Goal: Task Accomplishment & Management: Complete application form

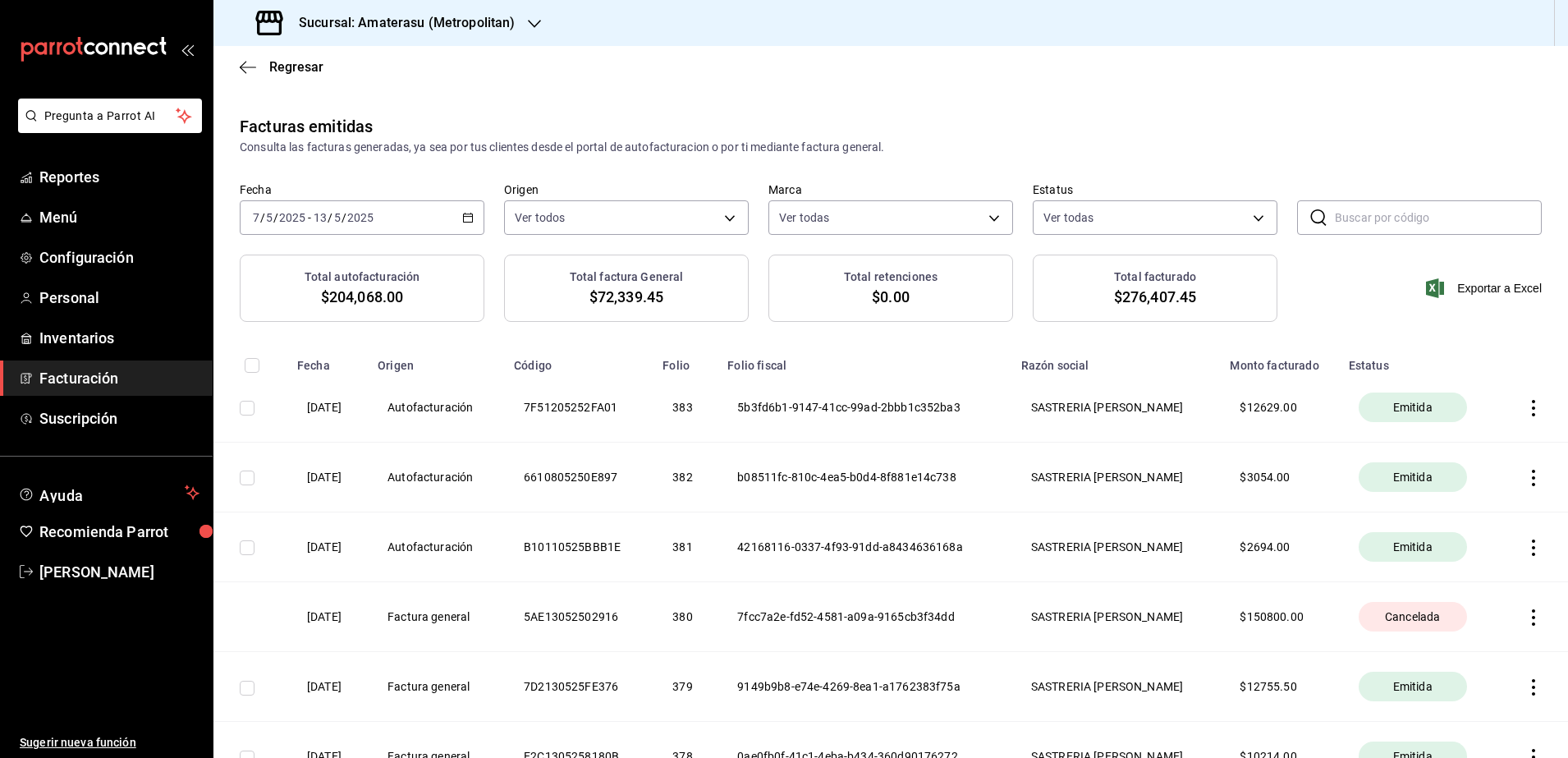
click at [462, 212] on icon "button" at bounding box center [468, 218] width 12 height 12
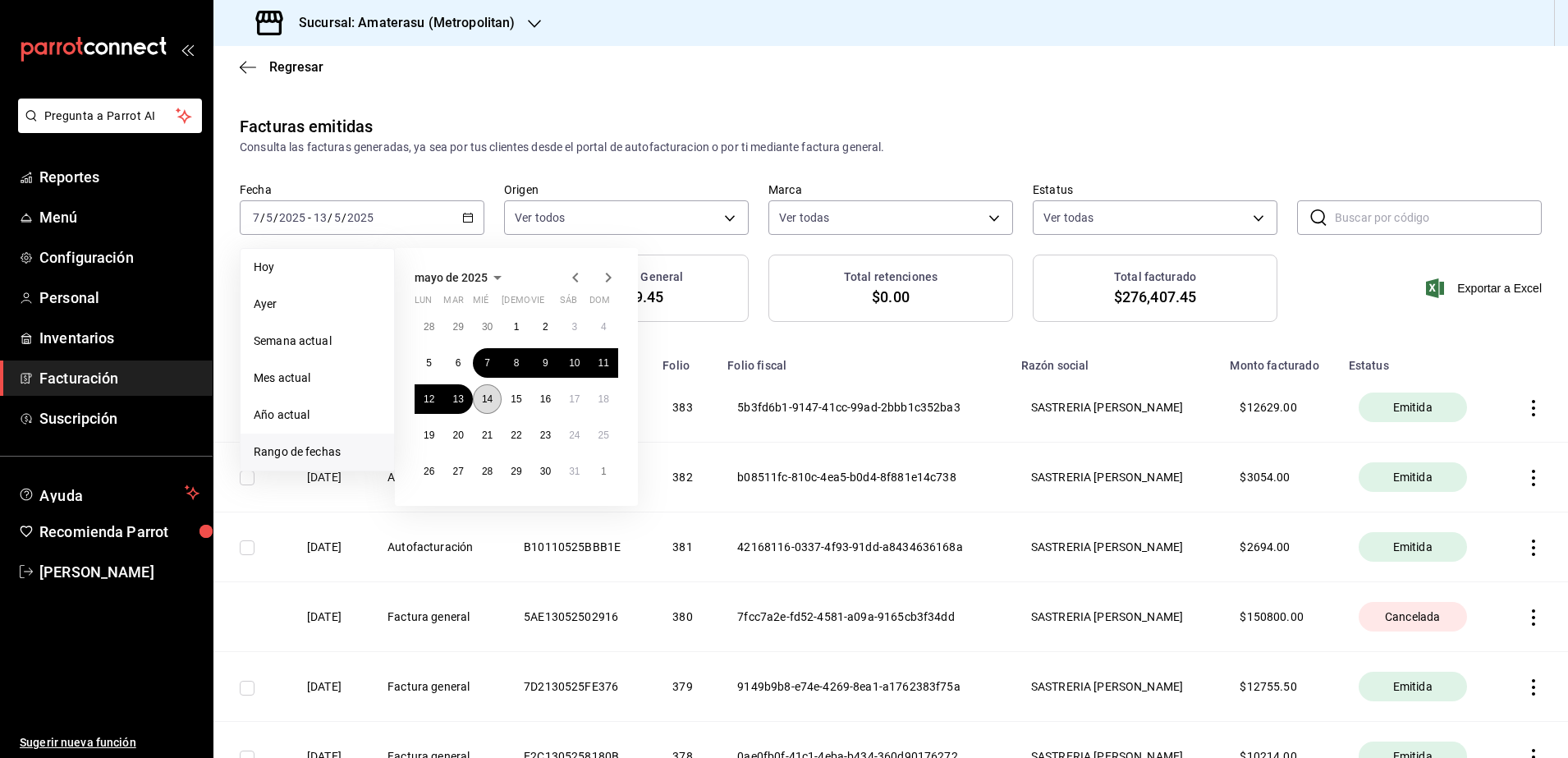
click at [486, 403] on abbr "14" at bounding box center [486, 399] width 11 height 12
click at [519, 399] on abbr "15" at bounding box center [516, 399] width 11 height 12
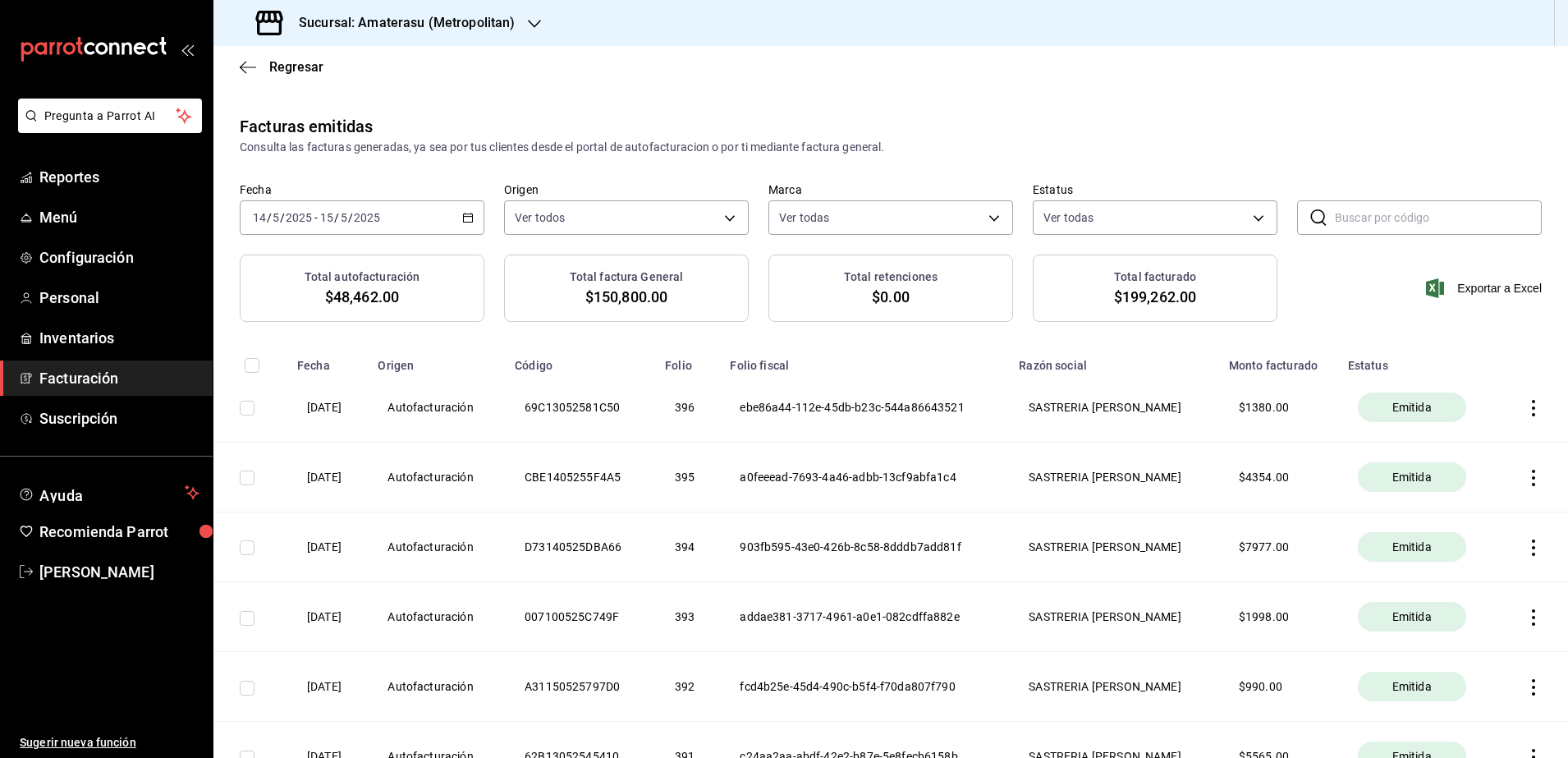
click at [462, 220] on icon "button" at bounding box center [468, 218] width 12 height 12
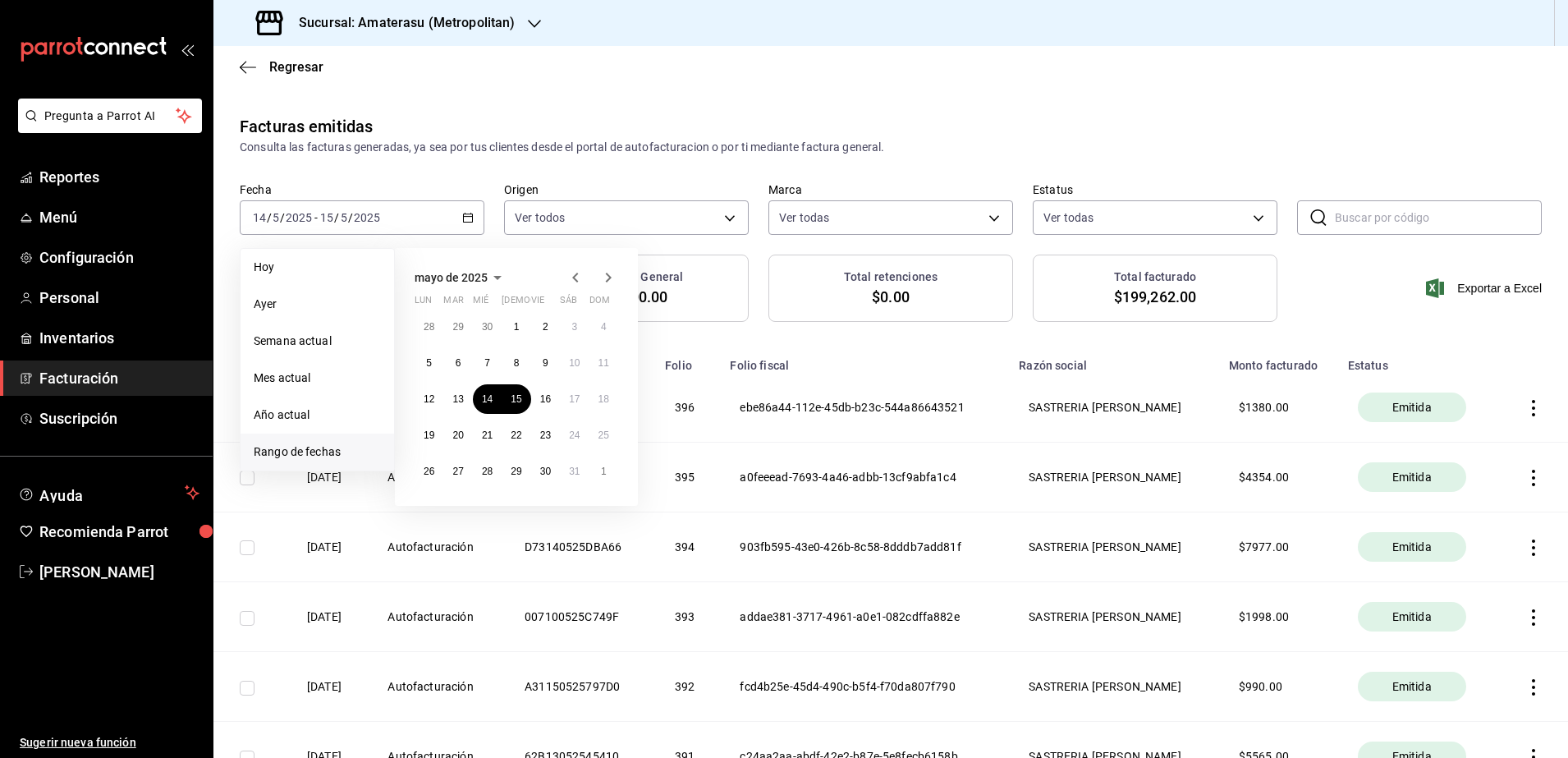
click at [580, 271] on icon "button" at bounding box center [576, 277] width 19 height 19
click at [429, 406] on button "14" at bounding box center [429, 398] width 29 height 29
click at [452, 395] on button "15" at bounding box center [457, 398] width 29 height 29
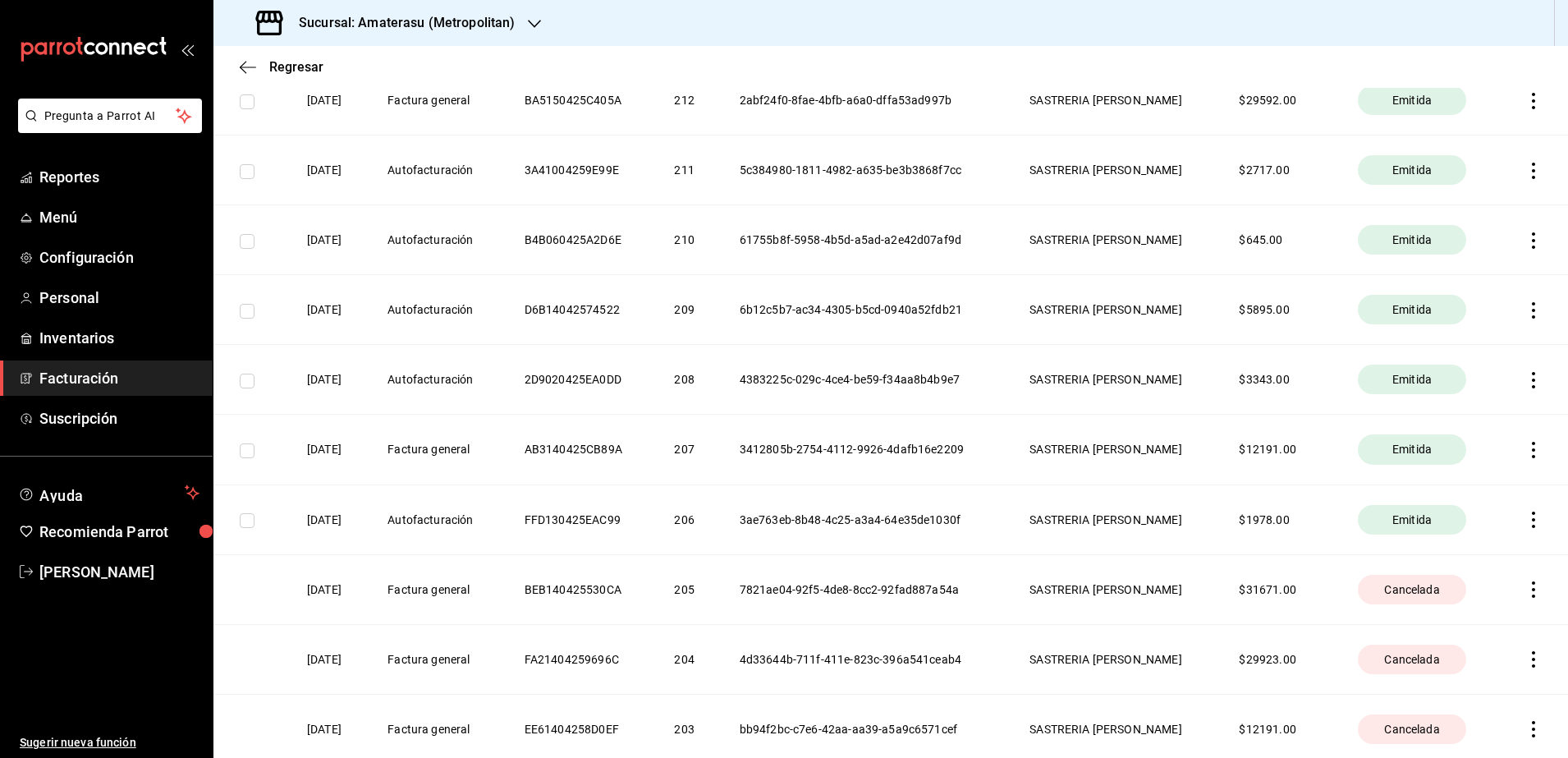
scroll to position [821, 0]
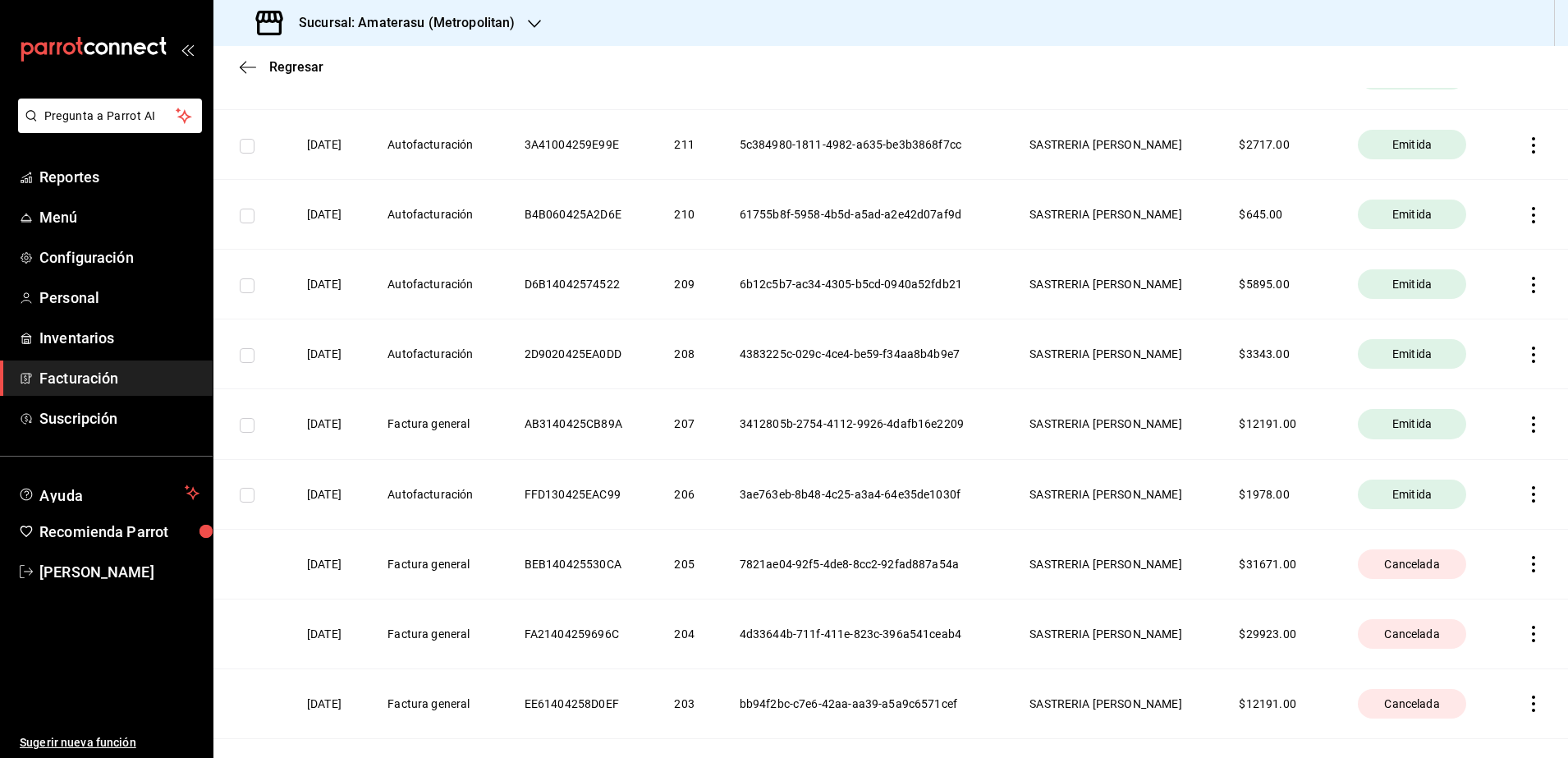
click at [1525, 426] on icon "button" at bounding box center [1533, 424] width 16 height 16
click at [1458, 397] on li "Descargar PDF" at bounding box center [1453, 383] width 144 height 42
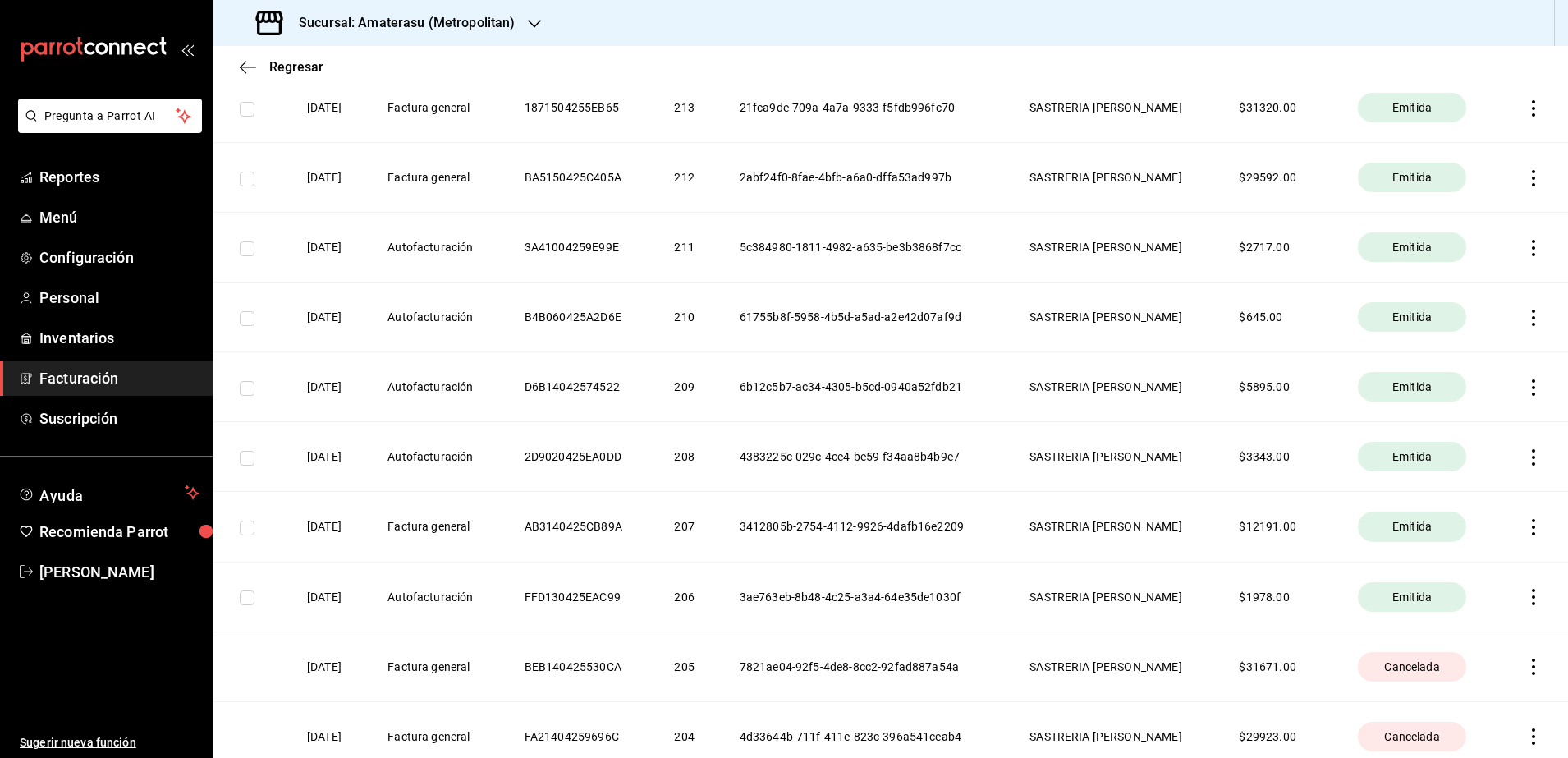
click at [1520, 196] on th at bounding box center [1533, 177] width 68 height 70
click at [1525, 185] on icon "button" at bounding box center [1533, 177] width 16 height 16
click at [1491, 146] on li "Descargar PDF" at bounding box center [1453, 137] width 144 height 42
click at [1518, 118] on th at bounding box center [1533, 108] width 68 height 70
click at [1531, 114] on icon "button" at bounding box center [1532, 108] width 3 height 16
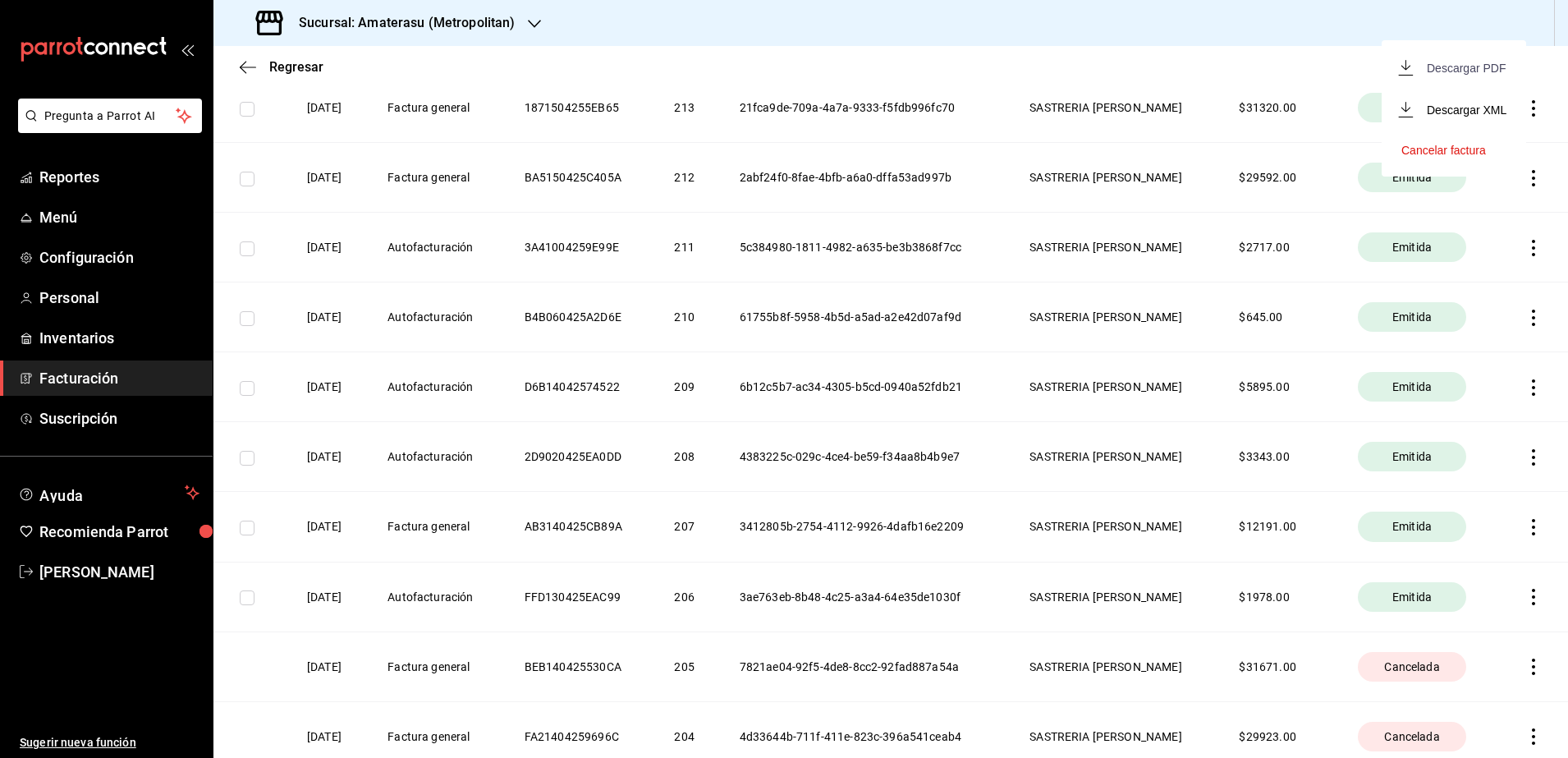
click at [1480, 69] on div "Descargar PDF" at bounding box center [1465, 69] width 78 height 14
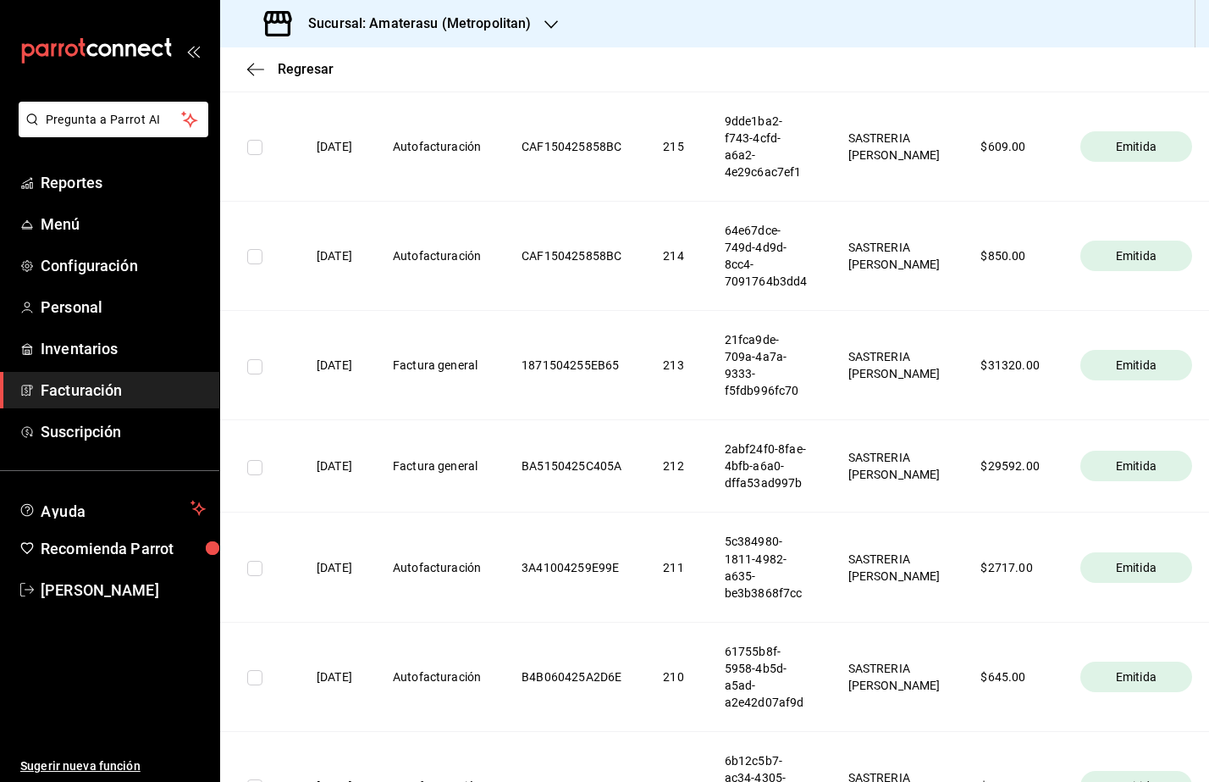
click at [132, 376] on link "Facturación" at bounding box center [109, 390] width 219 height 36
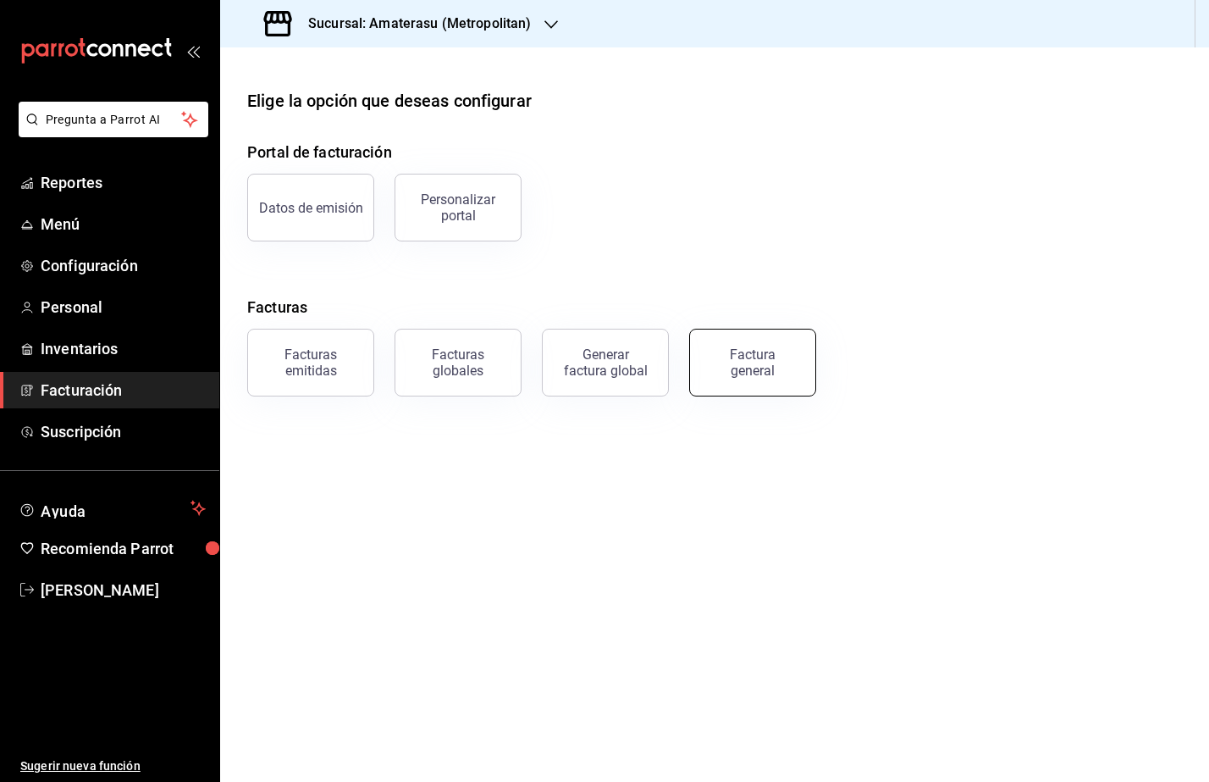
click at [767, 371] on div "Factura general" at bounding box center [753, 362] width 85 height 32
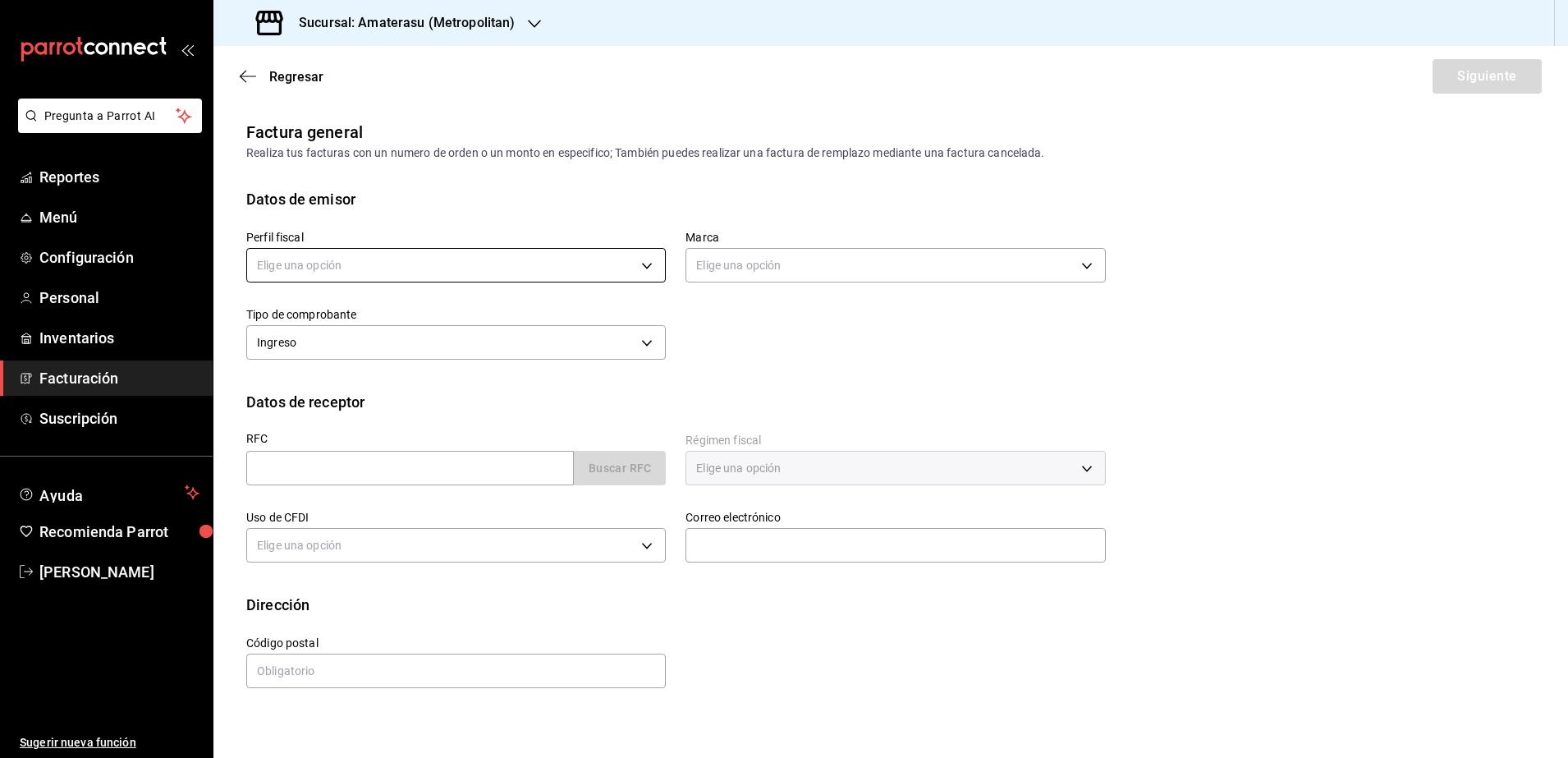
click at [537, 267] on body "Pregunta a Parrot AI Reportes Menú Configuración Personal Inventarios Facturaci…" at bounding box center [784, 379] width 1568 height 758
click at [439, 340] on li "SASTRERIA [PERSON_NAME]" at bounding box center [455, 348] width 418 height 30
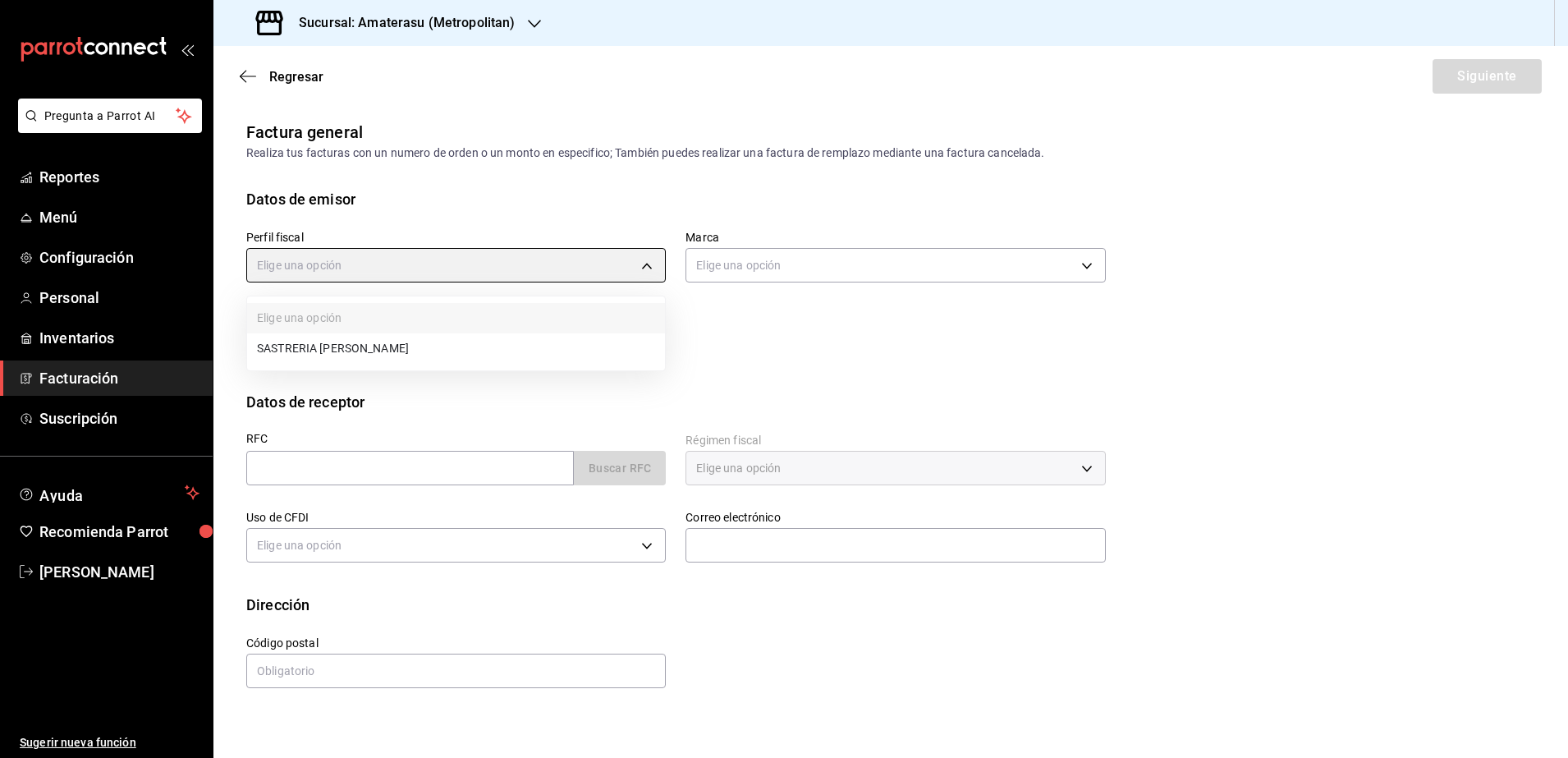
type input "54311fb0-65bd-49c6-8431-be279ba782b1"
type input "e4cd7fcb-d45b-43ae-a99f-ad4ccfcd9032"
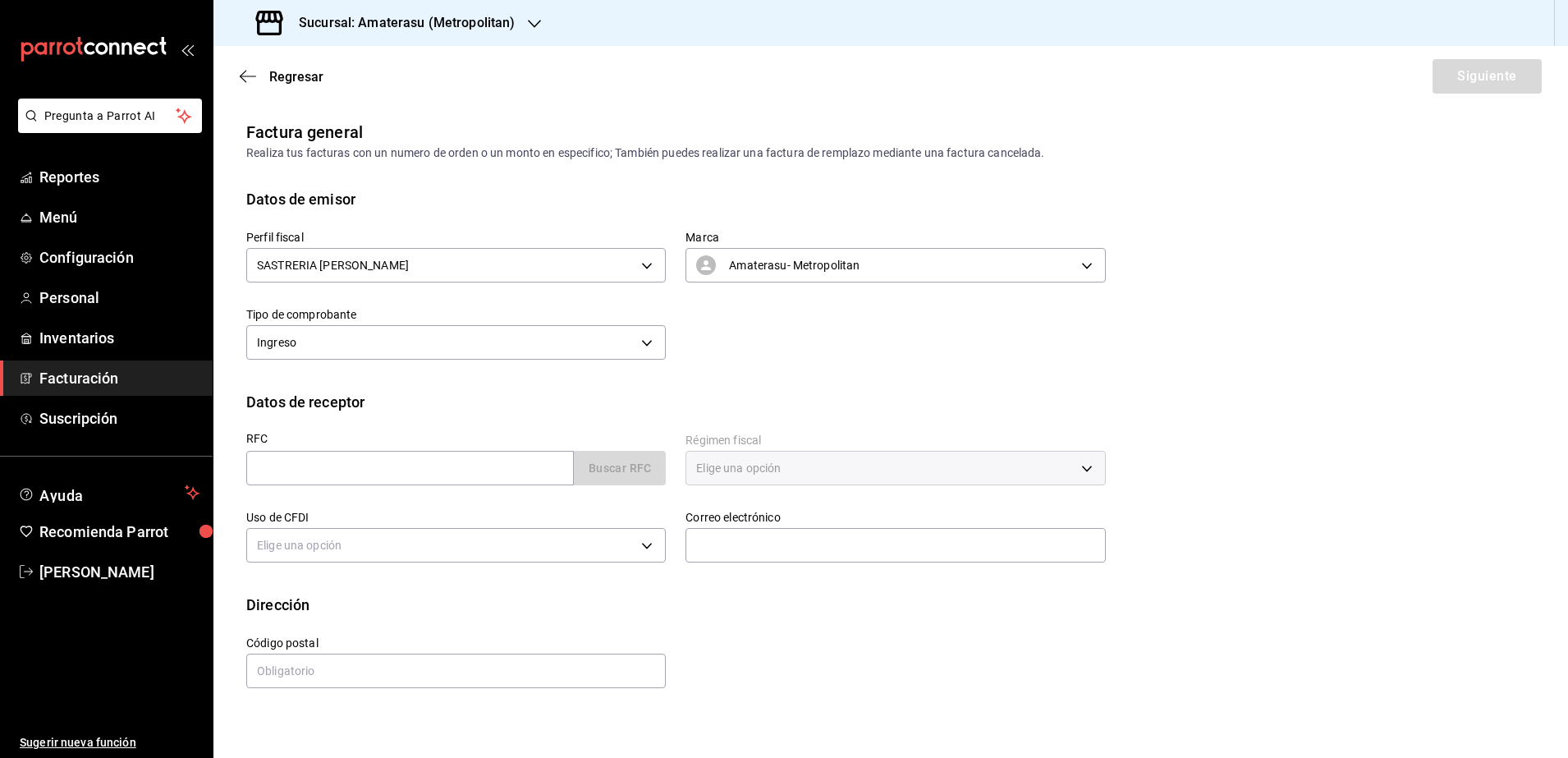
click at [361, 26] on h3 "Sucursal: Amaterasu (Metropolitan)" at bounding box center [400, 23] width 229 height 19
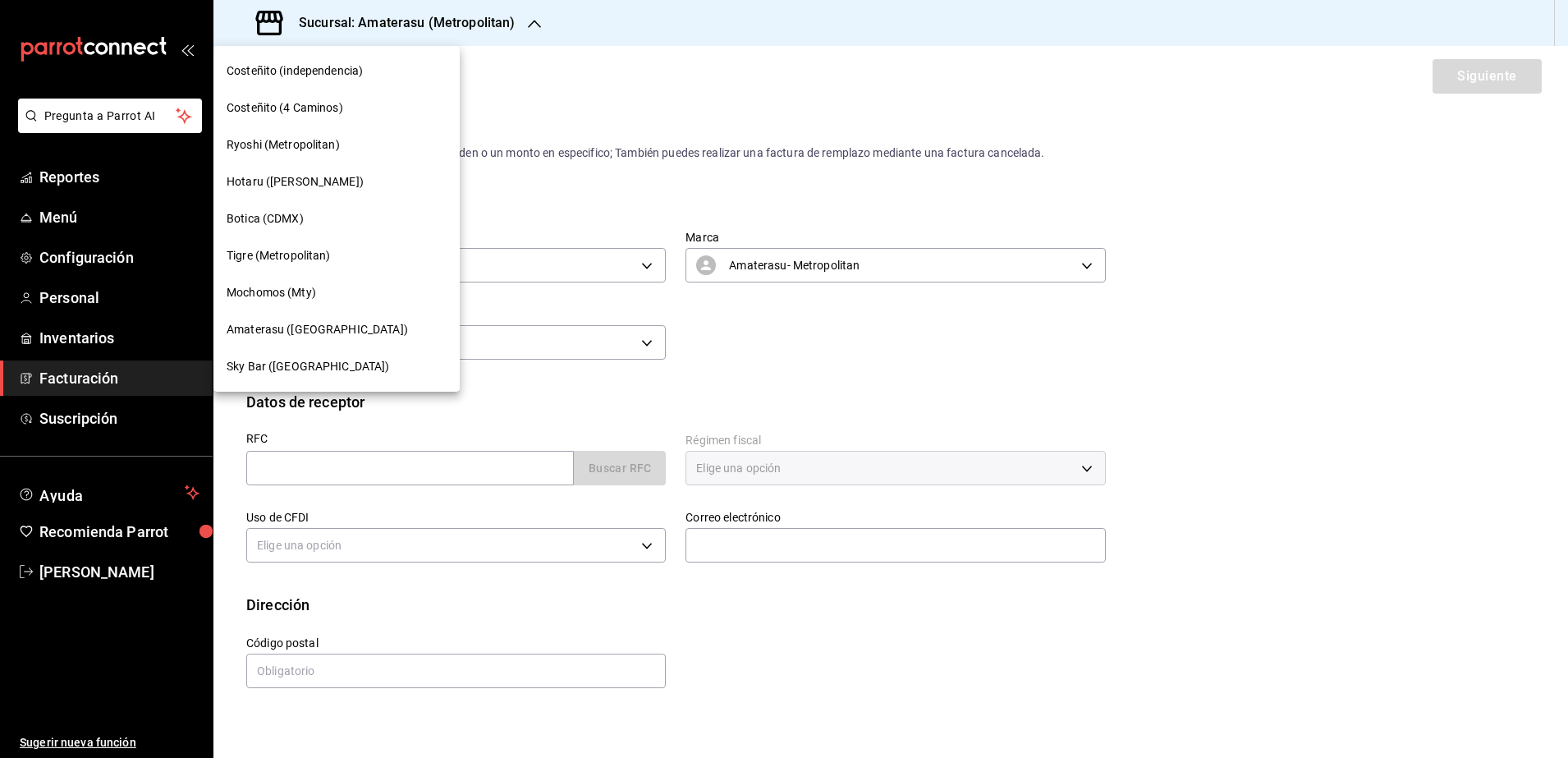
click at [280, 253] on span "Tigre (Metropolitan)" at bounding box center [279, 256] width 105 height 17
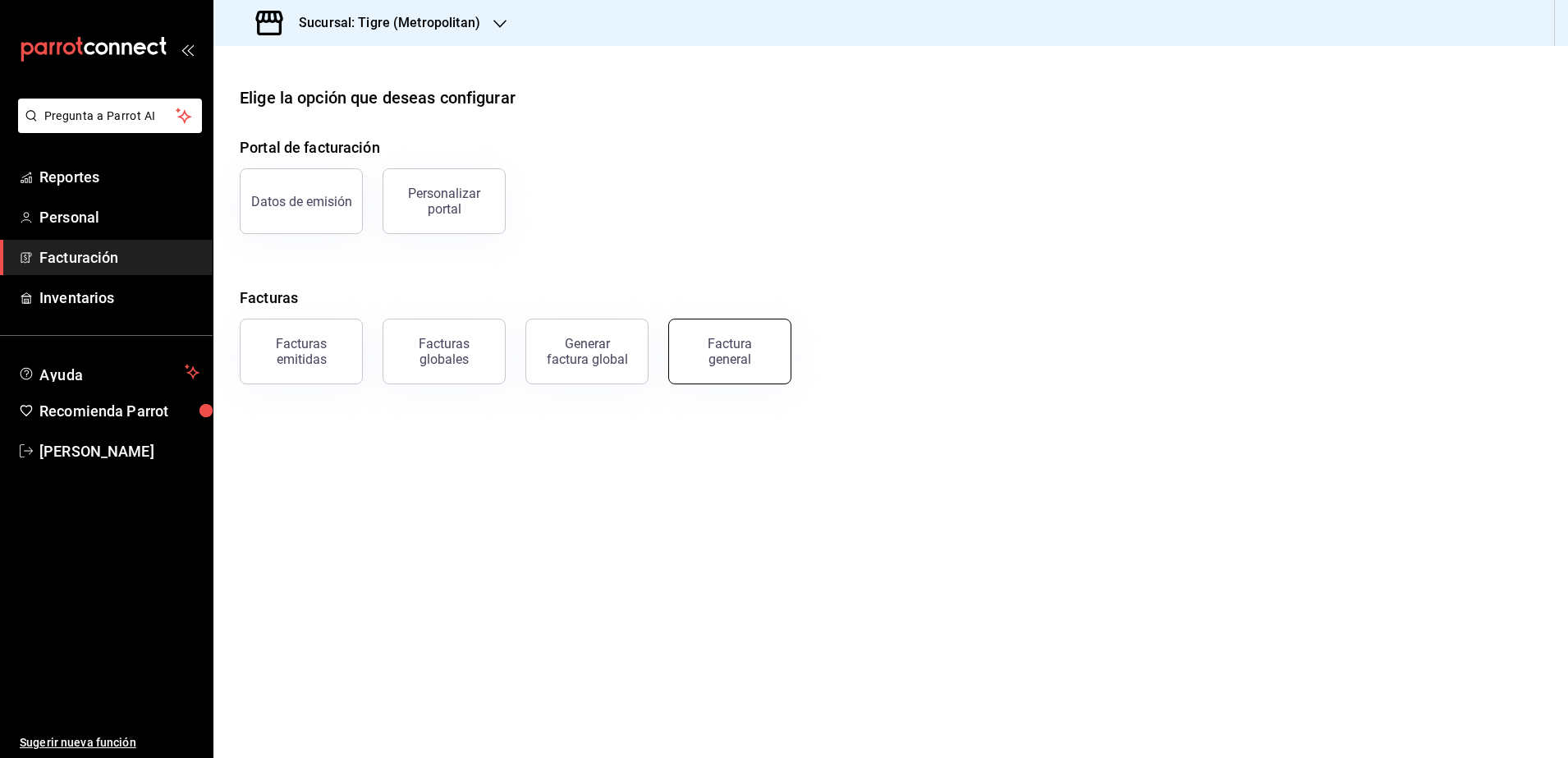
click at [759, 355] on div "Factura general" at bounding box center [730, 351] width 82 height 31
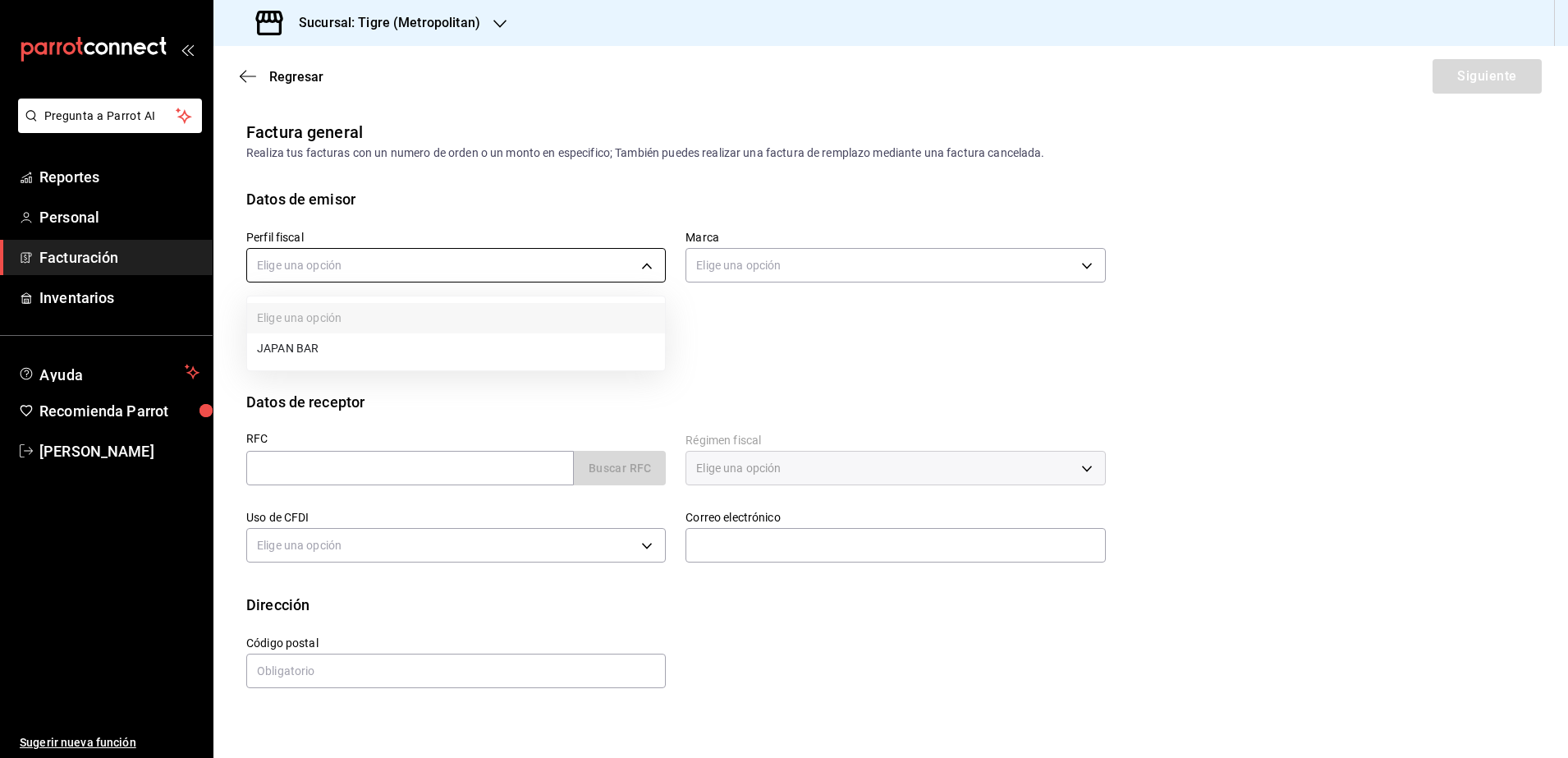
click at [373, 263] on body "Pregunta a Parrot AI Reportes Personal Facturación Inventarios Ayuda Recomienda…" at bounding box center [784, 379] width 1568 height 758
click at [341, 352] on li "JAPAN BAR" at bounding box center [455, 348] width 418 height 30
type input "976ab3ac-0424-4a8d-b2a3-095b666c950a"
type input "d2a20516-989b-40fe-838d-c8b0b31ef0ff"
click at [259, 463] on input "text" at bounding box center [410, 468] width 328 height 35
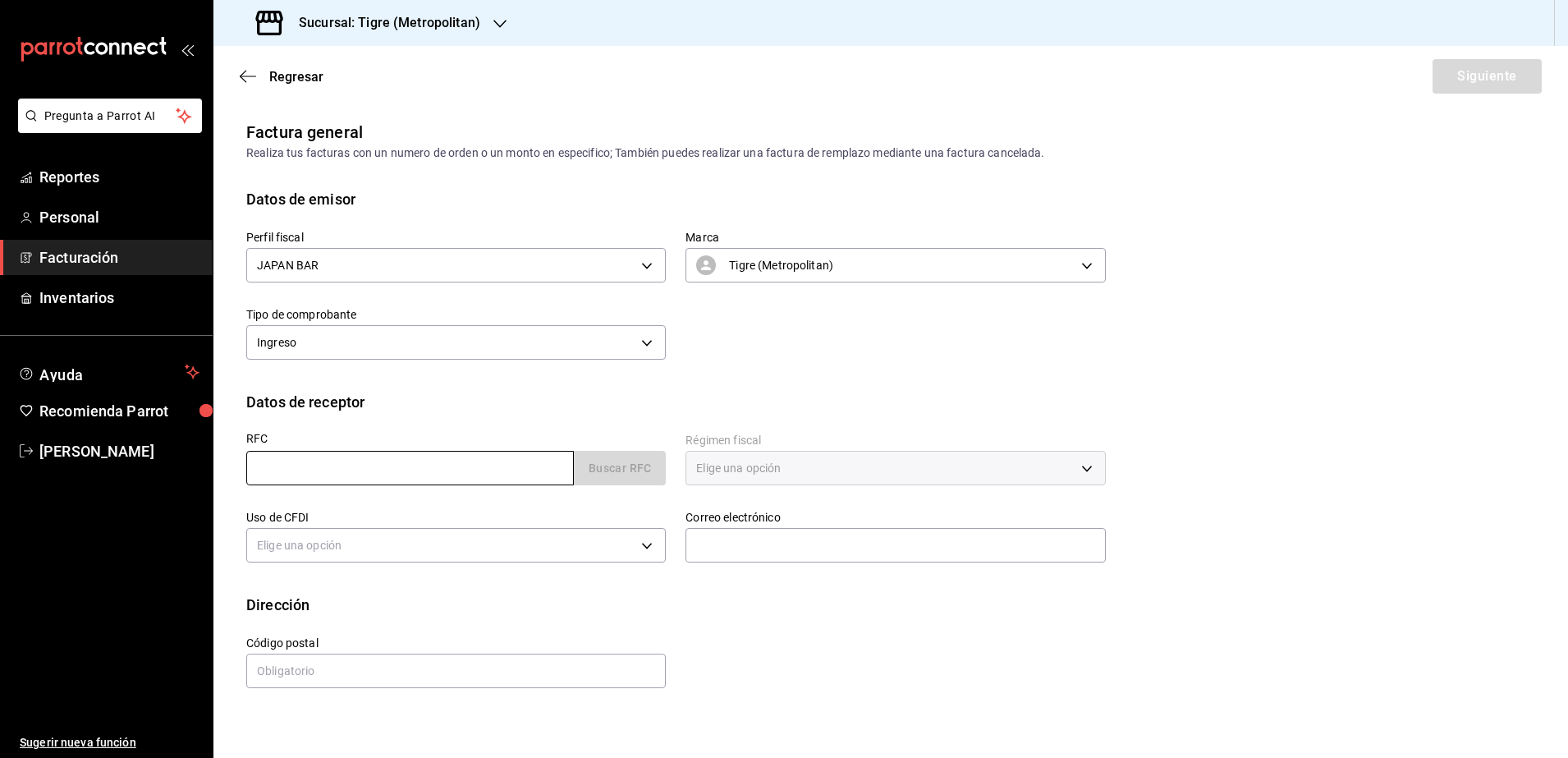
paste input "C P R 18 0208"
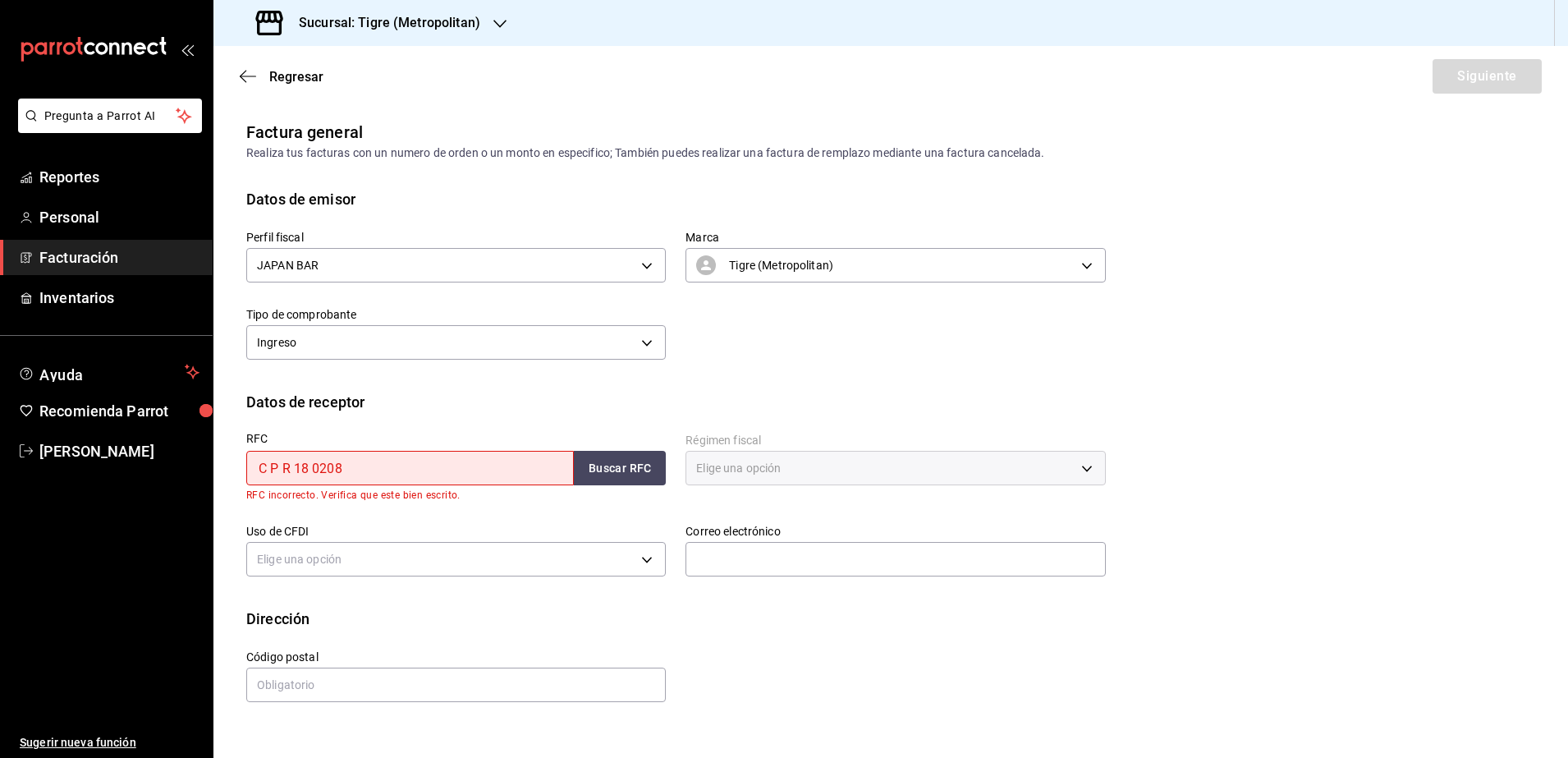
click at [257, 467] on input "C P R 18 0208" at bounding box center [410, 468] width 328 height 35
type input "CPR180208PM0"
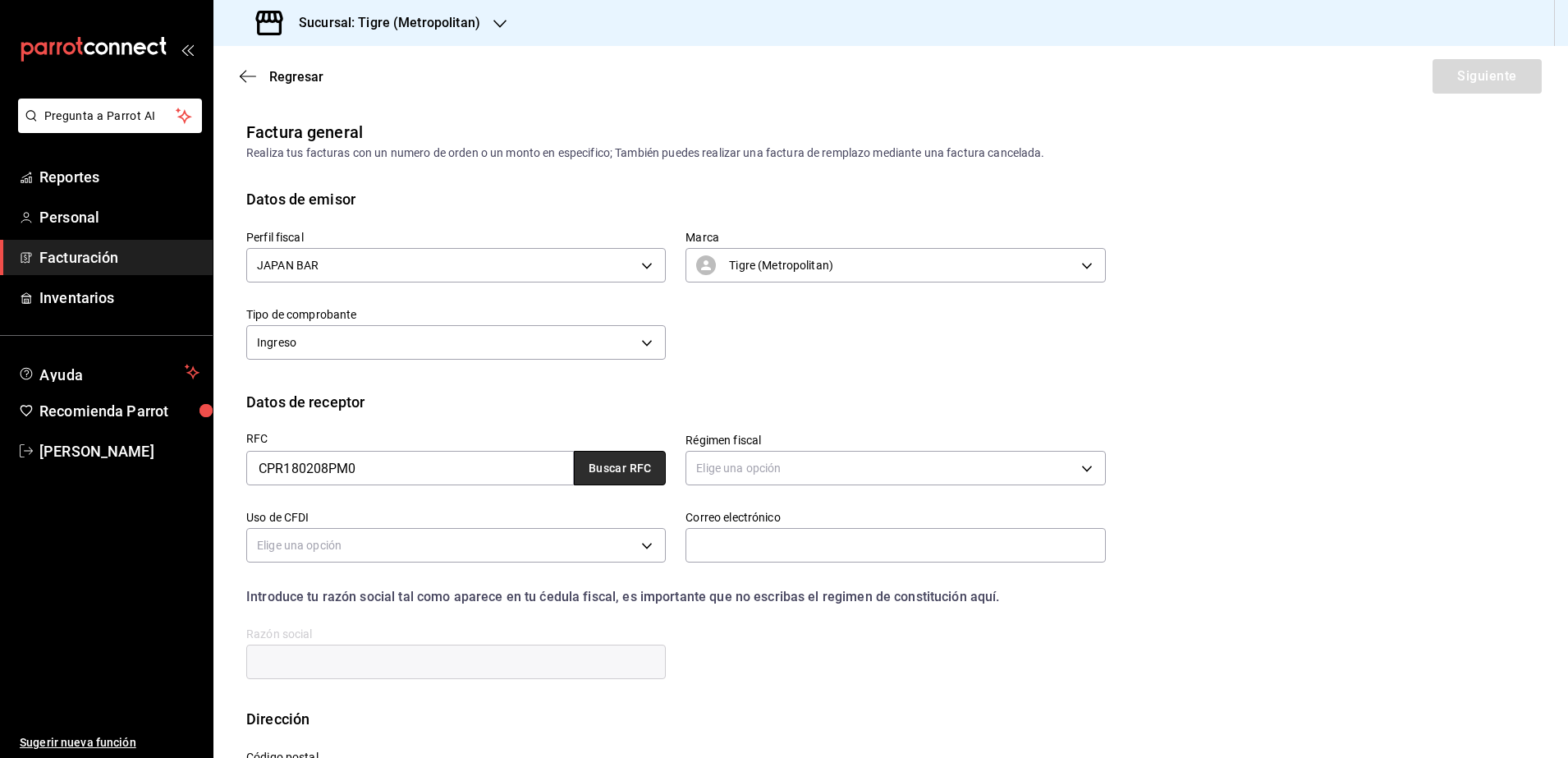
click at [616, 478] on button "Buscar RFC" at bounding box center [619, 468] width 92 height 35
type input "601"
type input "G03"
type input "[PERSON_NAME][EMAIL_ADDRESS][PERSON_NAME][DOMAIN_NAME]"
type input "66269"
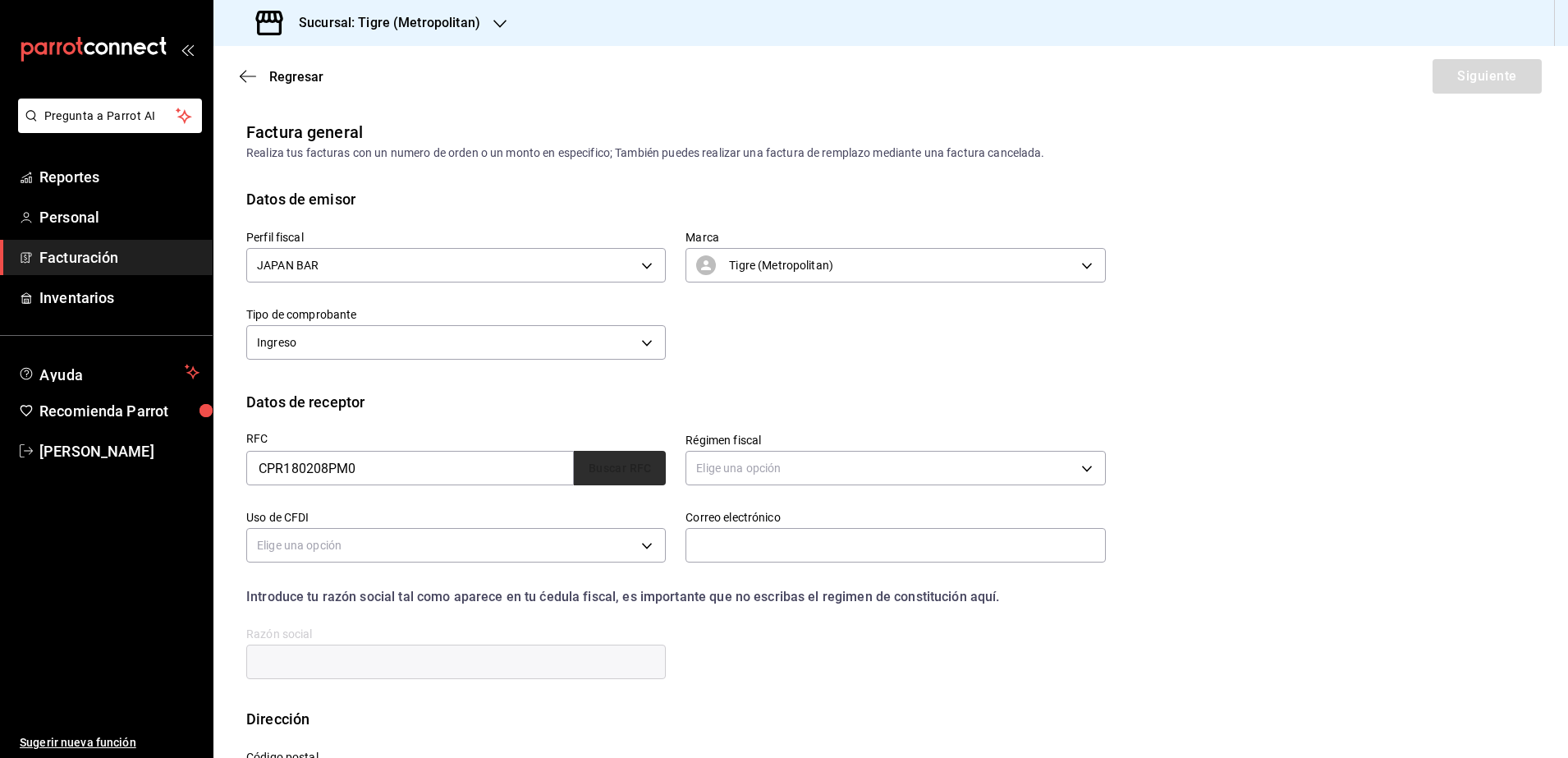
type input "CINEMAS PREMIUM"
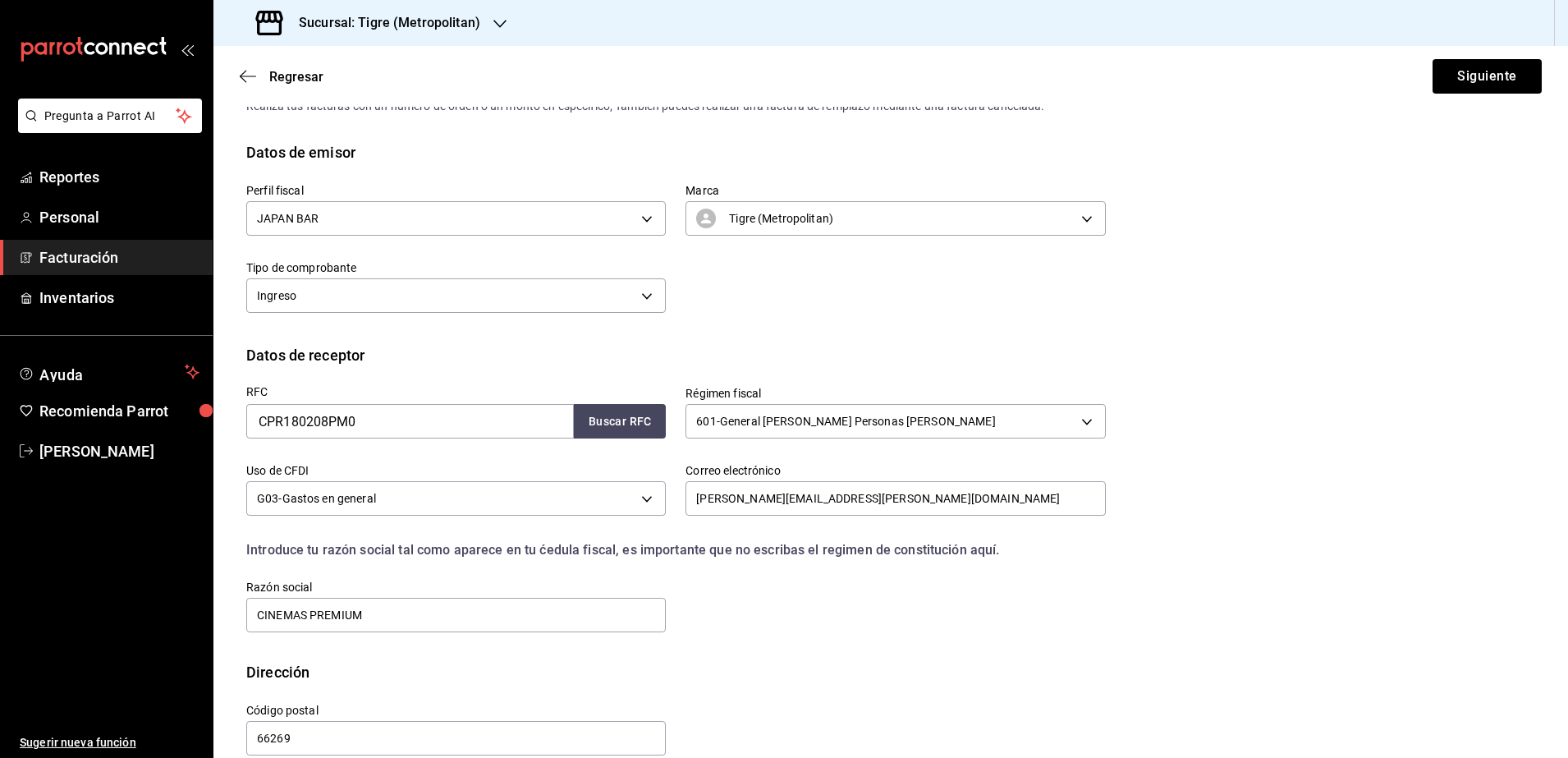
scroll to position [73, 0]
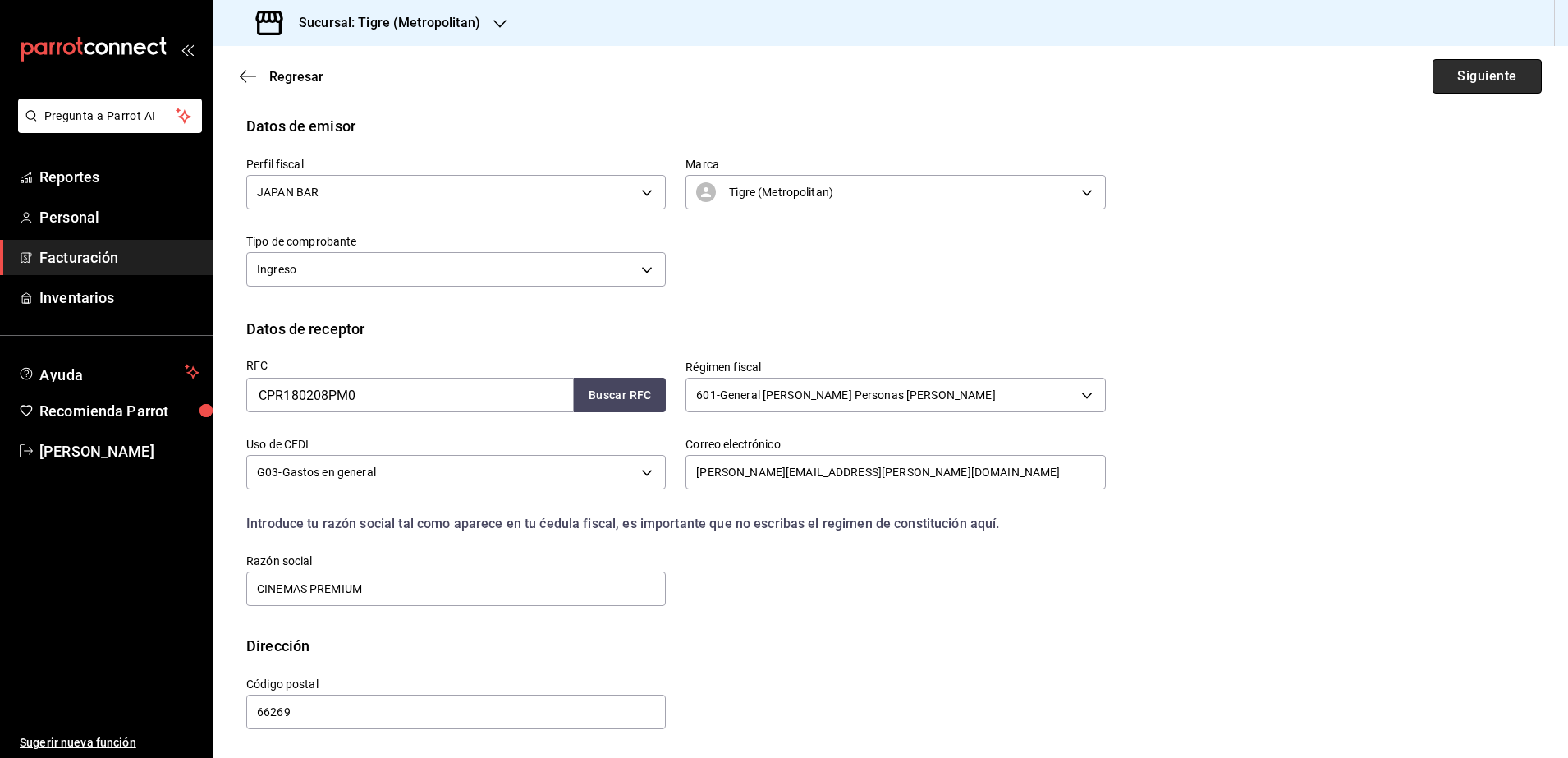
click at [1493, 73] on button "Siguiente" at bounding box center [1487, 77] width 110 height 35
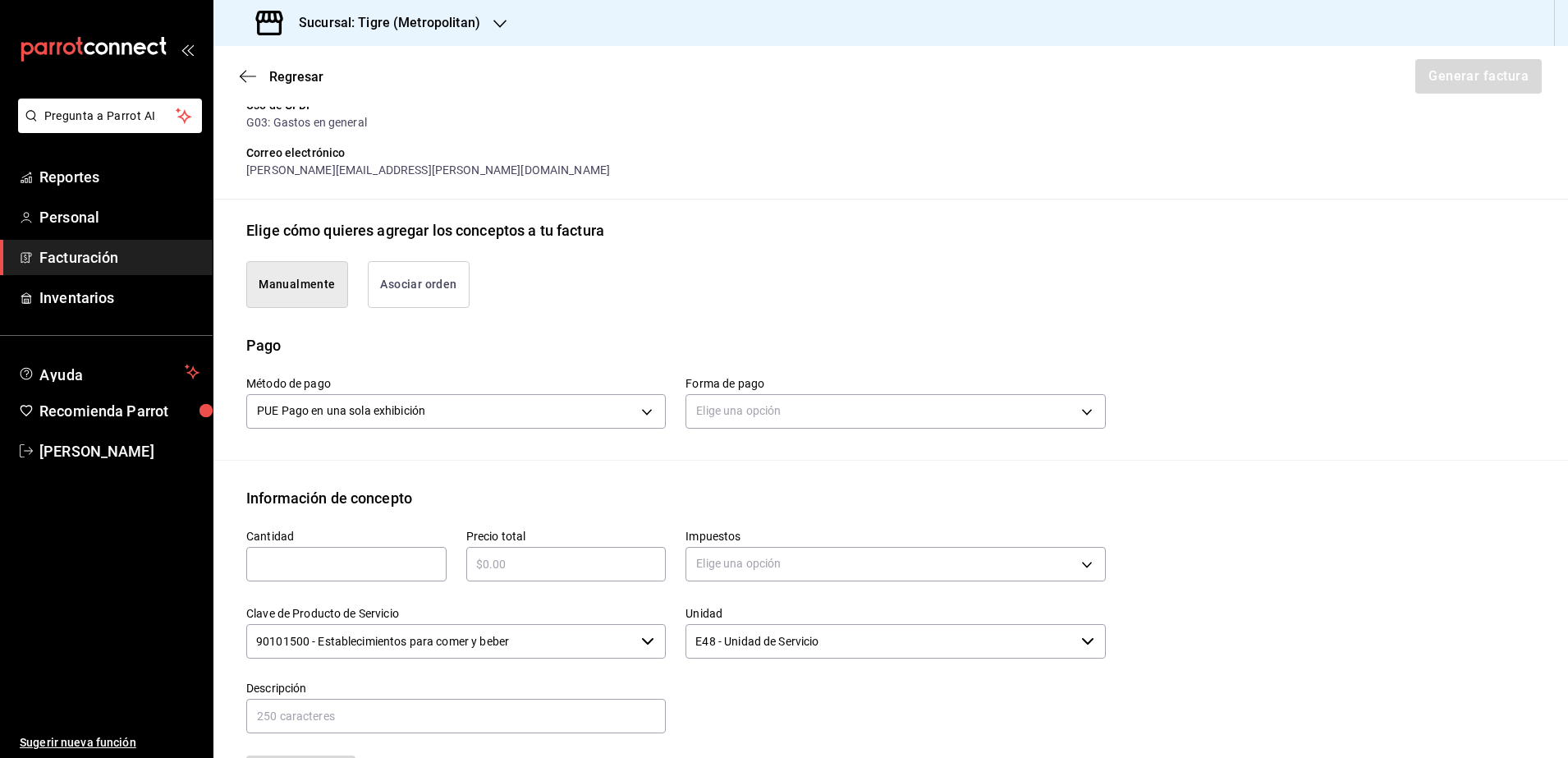
scroll to position [278, 0]
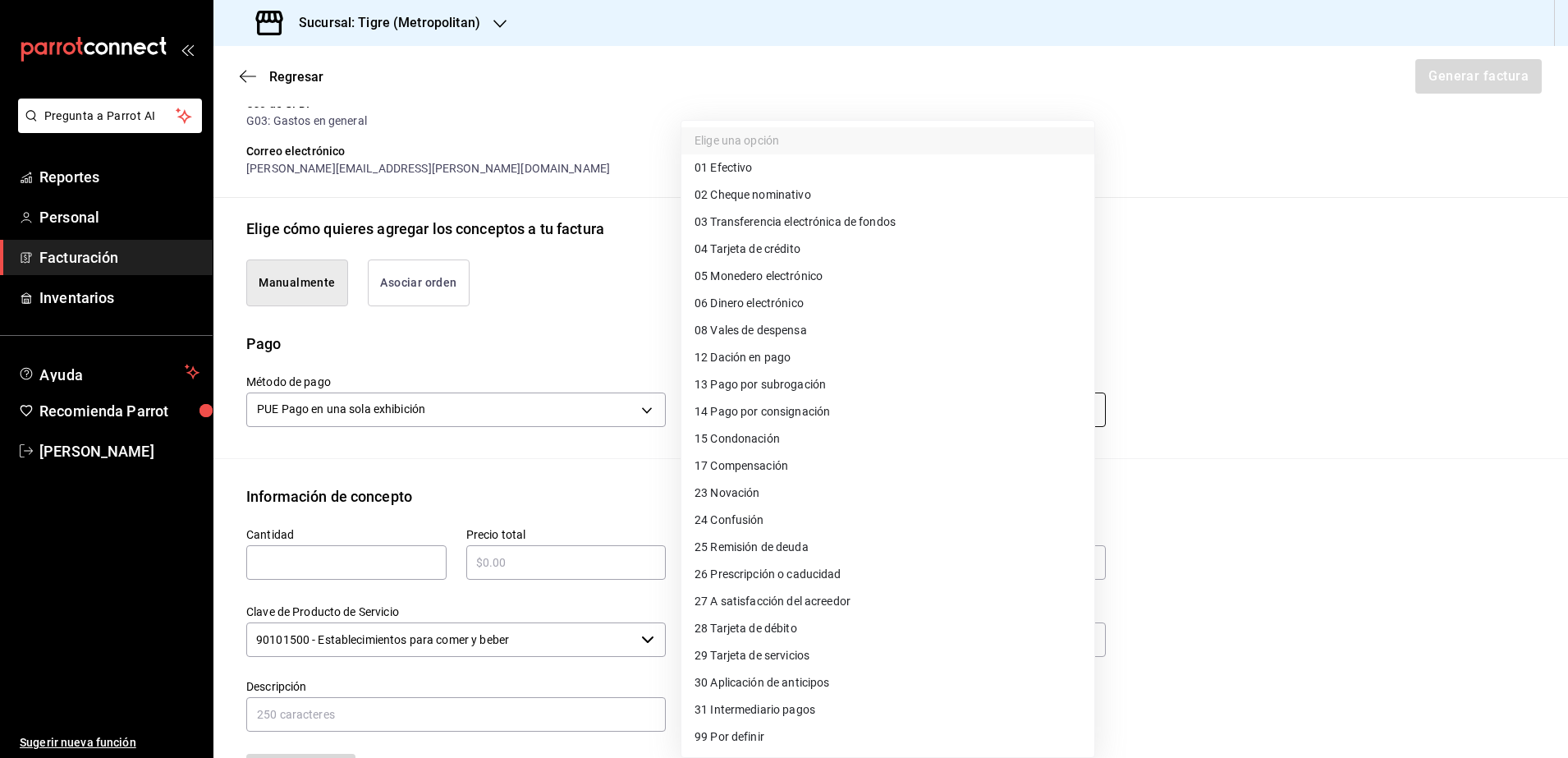
click at [750, 420] on body "Pregunta a Parrot AI Reportes Personal Facturación Inventarios Ayuda Recomienda…" at bounding box center [784, 379] width 1568 height 758
click at [749, 737] on span "99 Por definir" at bounding box center [730, 737] width 70 height 17
type input "99"
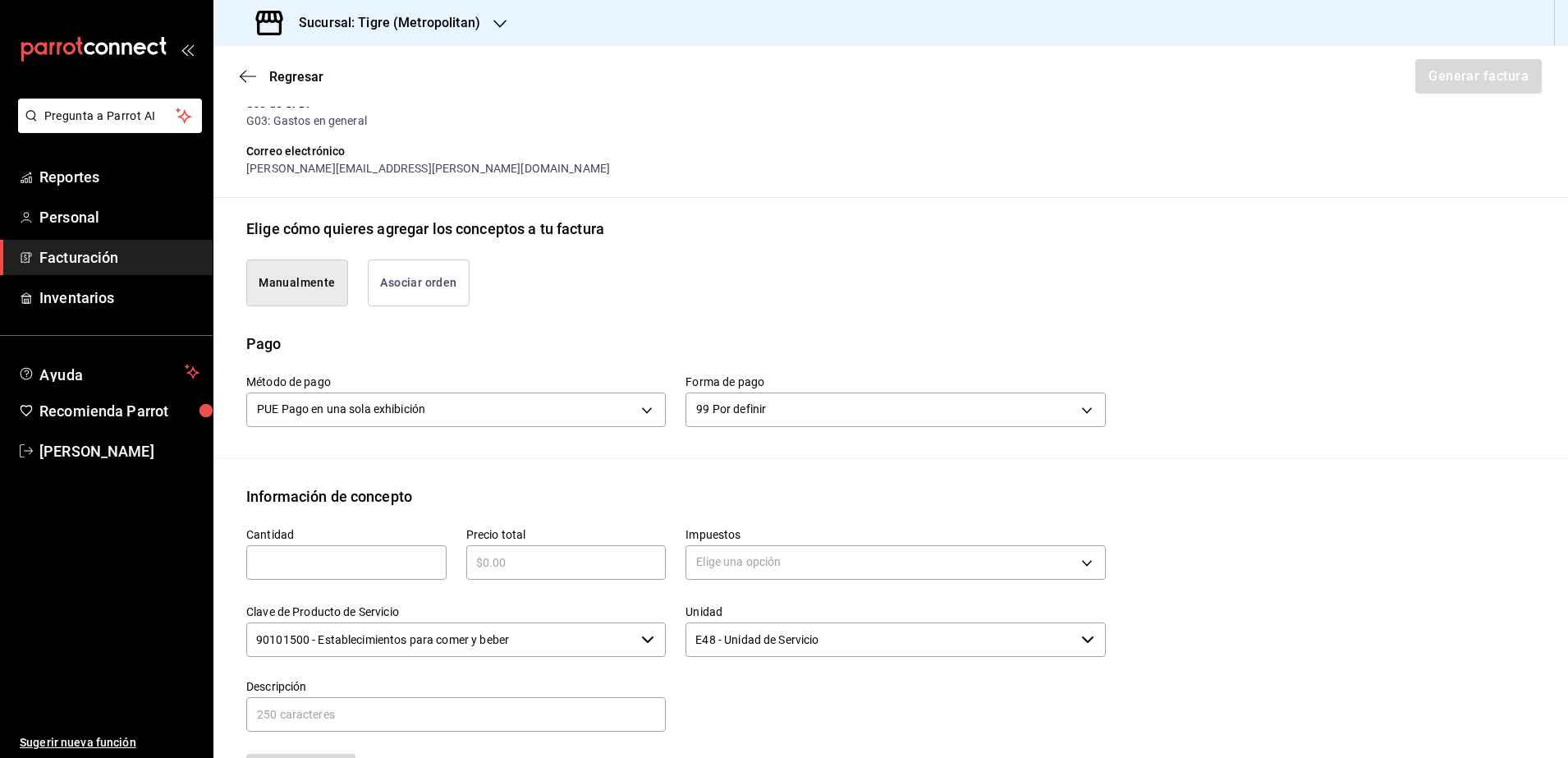
click at [335, 556] on input "text" at bounding box center [346, 562] width 201 height 19
type input "1"
click at [520, 564] on input "text" at bounding box center [566, 562] width 201 height 19
type input "$29750"
click at [706, 579] on div "Elige una opción" at bounding box center [894, 560] width 420 height 44
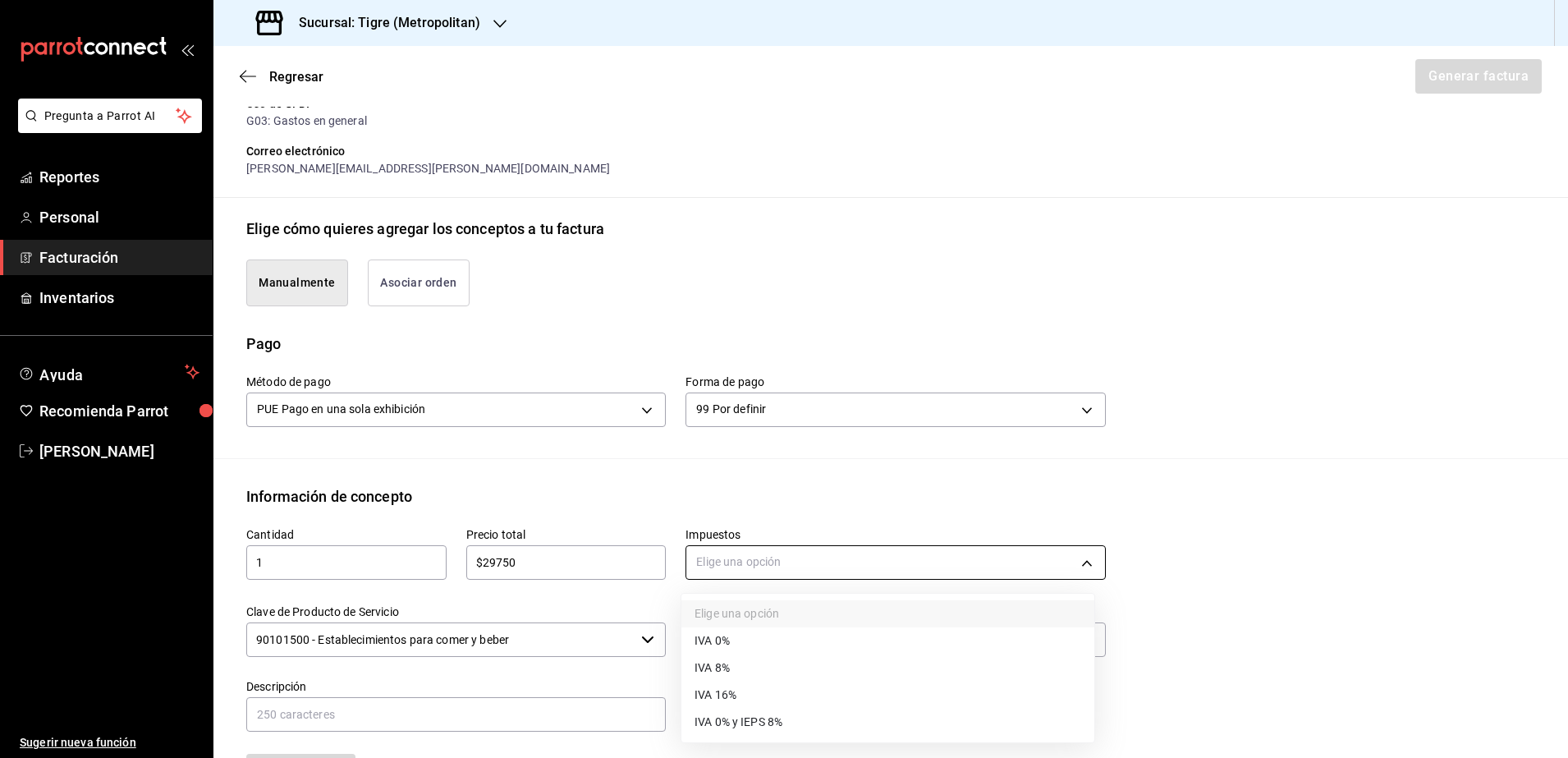
click at [727, 575] on body "Pregunta a Parrot AI Reportes Personal Facturación Inventarios Ayuda Recomienda…" at bounding box center [784, 379] width 1568 height 758
click at [741, 696] on li "IVA 16%" at bounding box center [888, 695] width 413 height 27
type input "IVA_16"
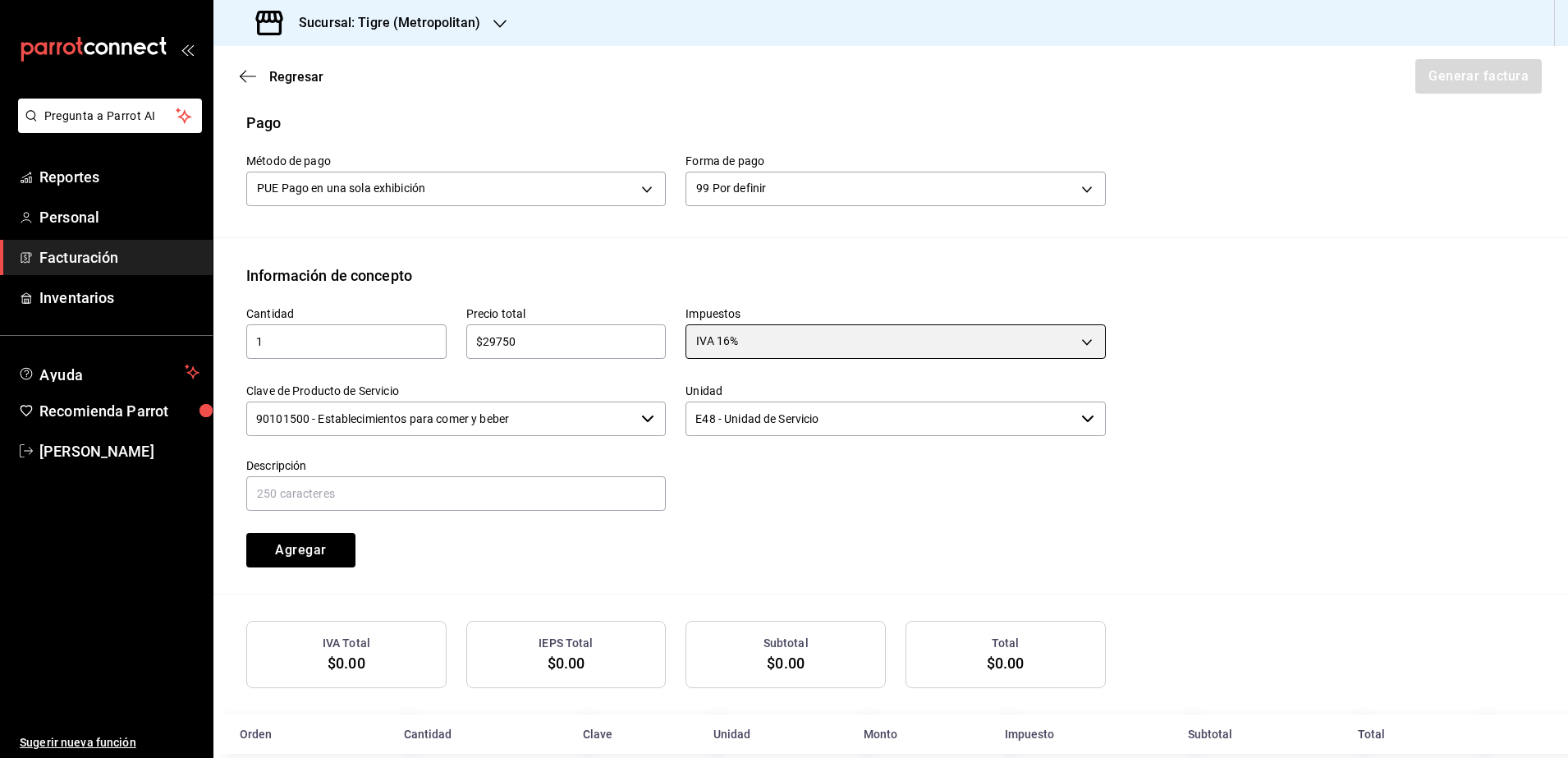
scroll to position [528, 0]
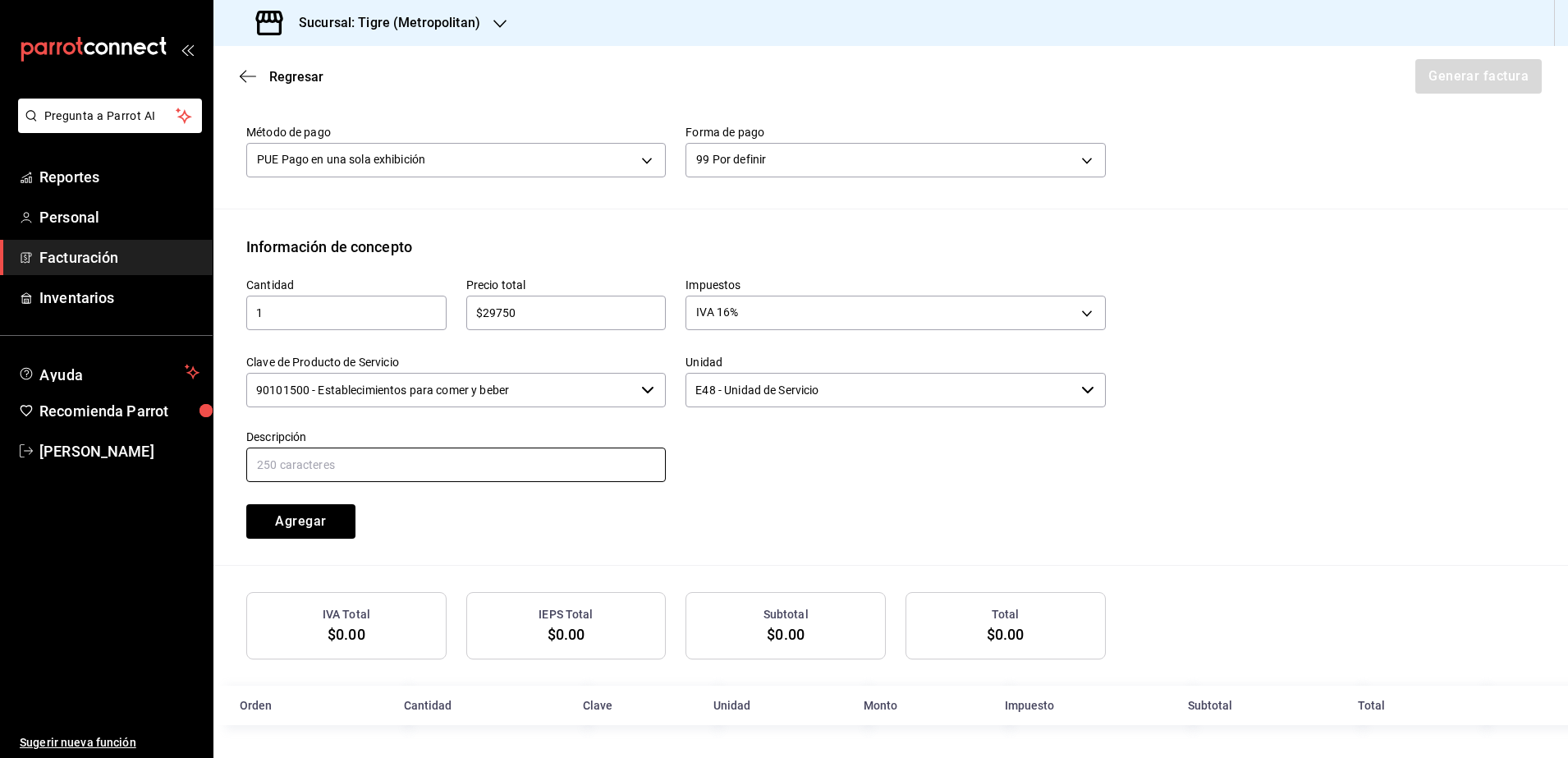
click at [291, 470] on input "text" at bounding box center [455, 465] width 420 height 35
click at [410, 459] on input "CONSUMO DE ALIMENTOS 18 DE [PERSON_NAME] AL 24 DE [PERSON_NAME]" at bounding box center [455, 465] width 420 height 35
type input "CONSUMO DE ALIMENTOS 08 [PERSON_NAME] AL 14 [PERSON_NAME]"
click at [339, 517] on button "Agregar" at bounding box center [300, 521] width 110 height 35
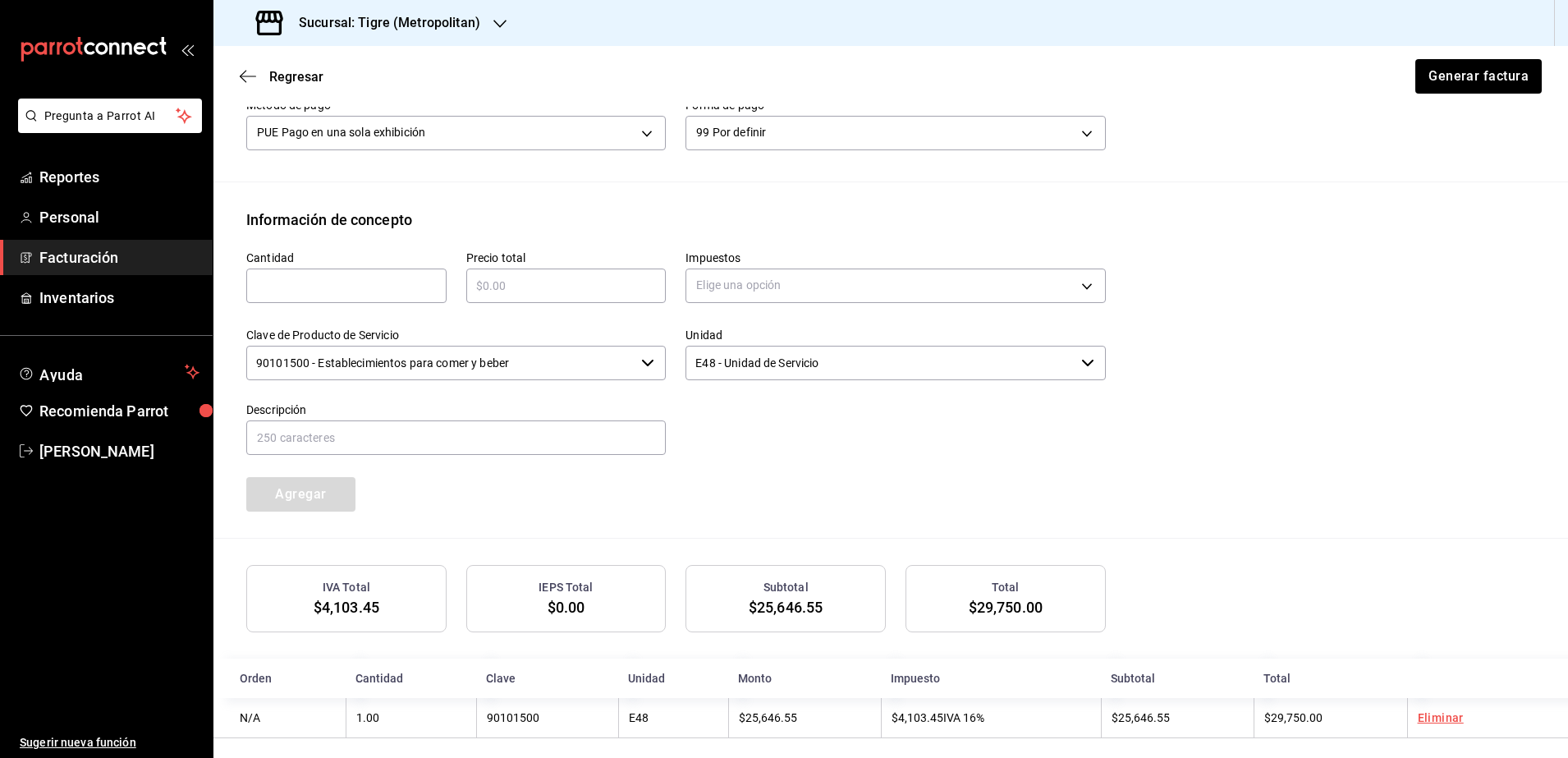
scroll to position [570, 0]
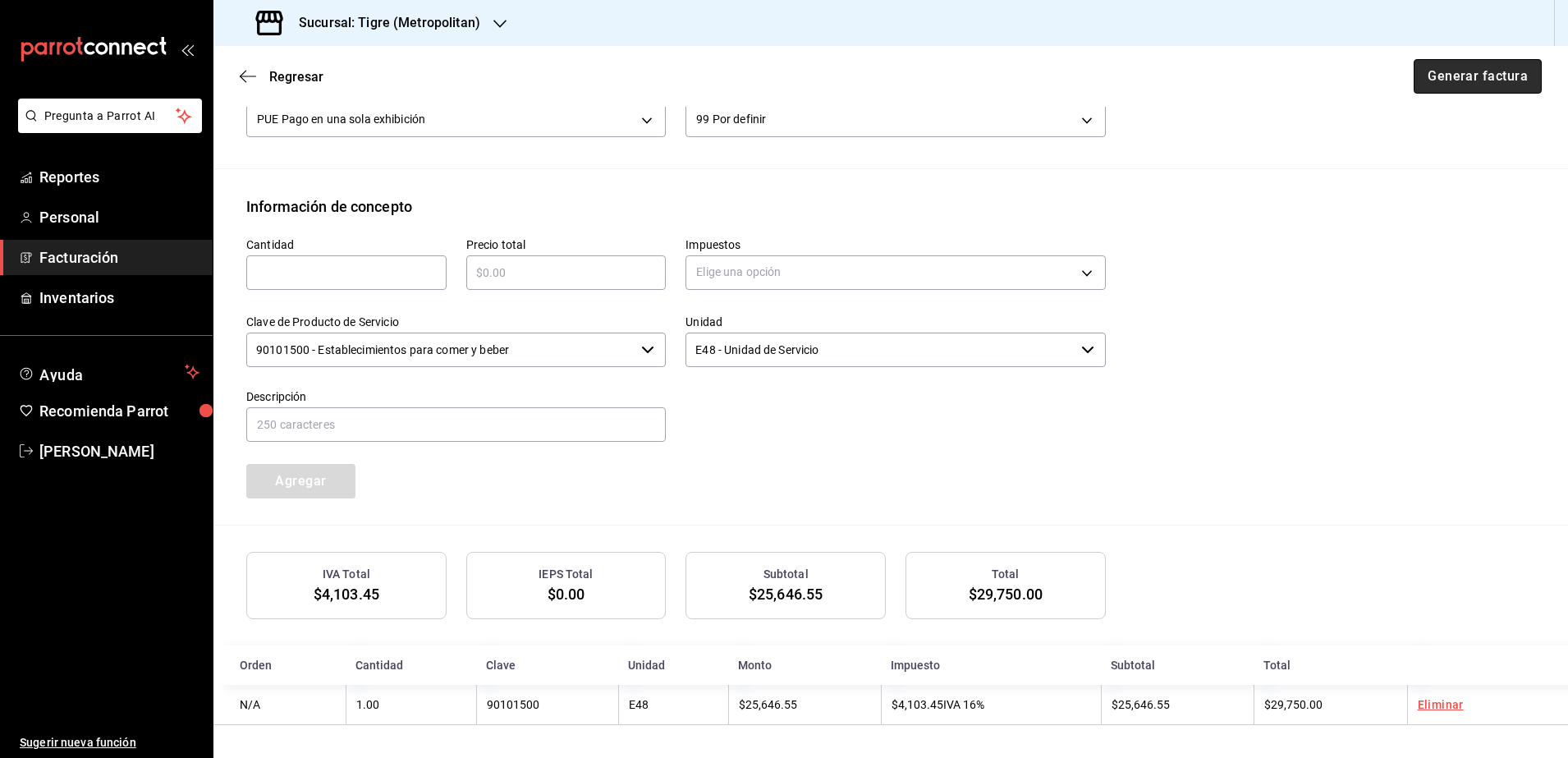
click at [1448, 78] on button "Generar factura" at bounding box center [1477, 77] width 128 height 35
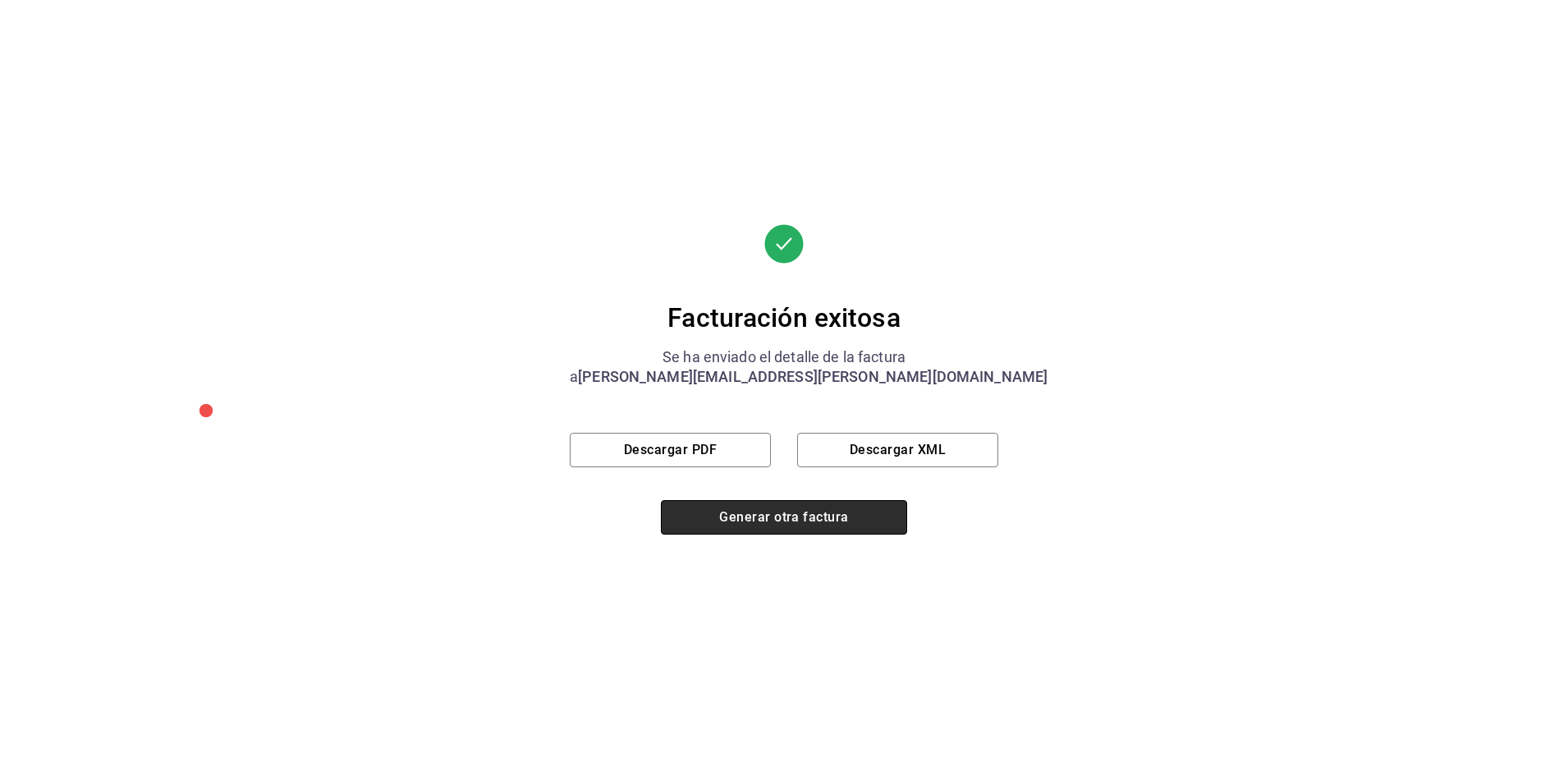
click at [733, 525] on button "Generar otra factura" at bounding box center [784, 518] width 246 height 35
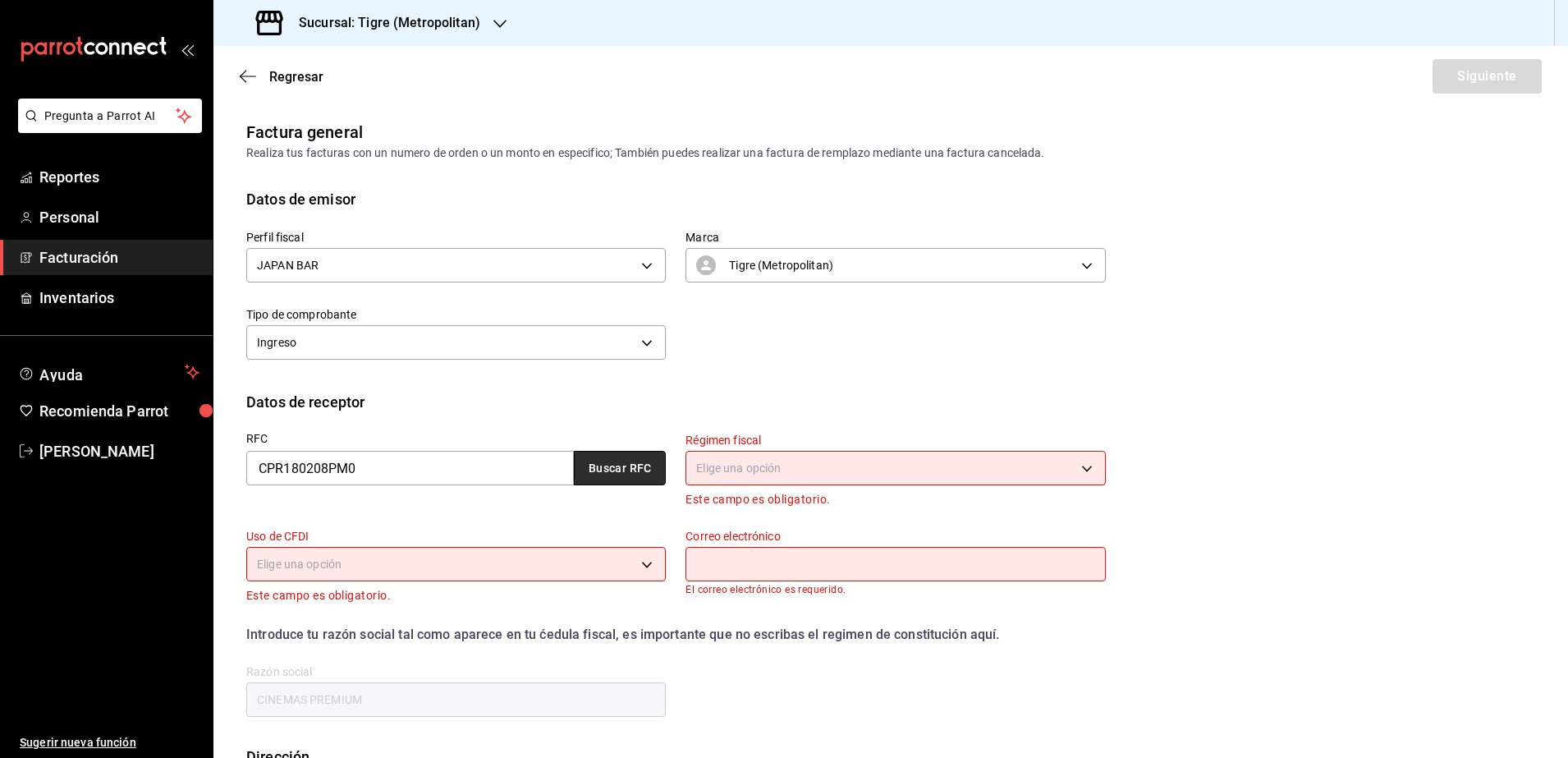
click at [631, 461] on button "Buscar RFC" at bounding box center [619, 468] width 92 height 35
type input "601"
type input "G03"
type input "[PERSON_NAME][EMAIL_ADDRESS][PERSON_NAME][DOMAIN_NAME]"
type input "66269"
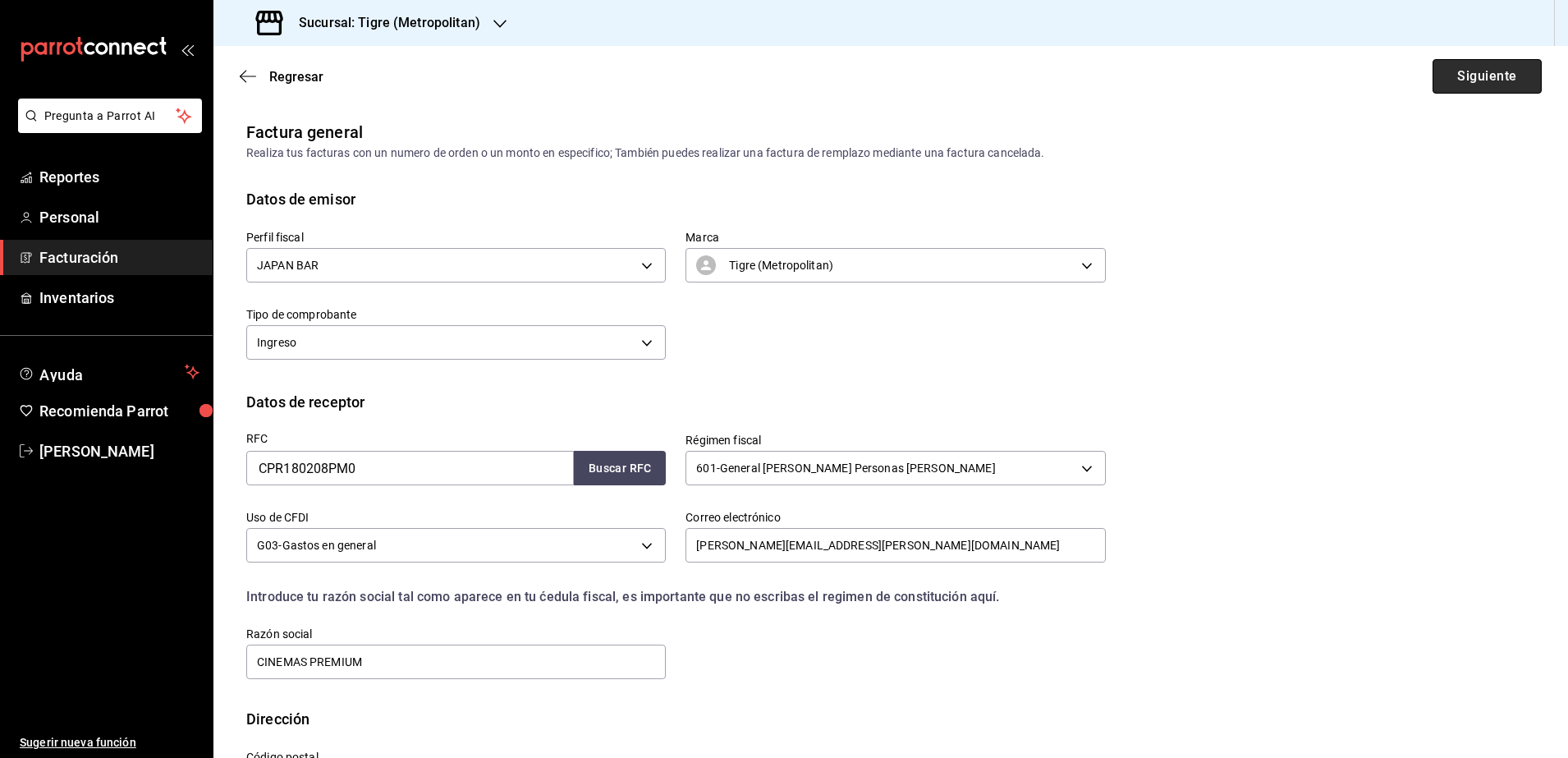
click at [1481, 87] on button "Siguiente" at bounding box center [1487, 77] width 110 height 35
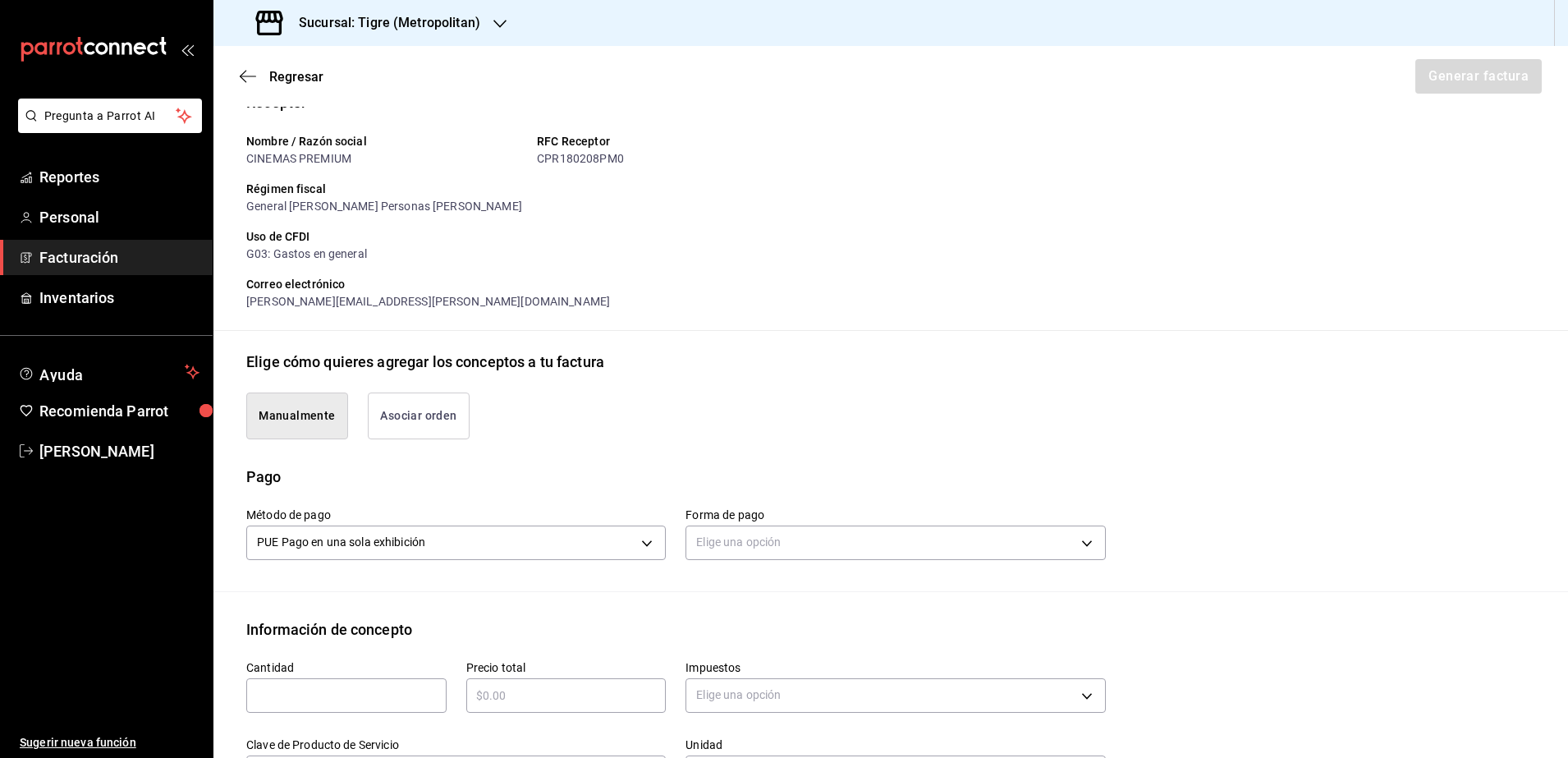
scroll to position [205, 0]
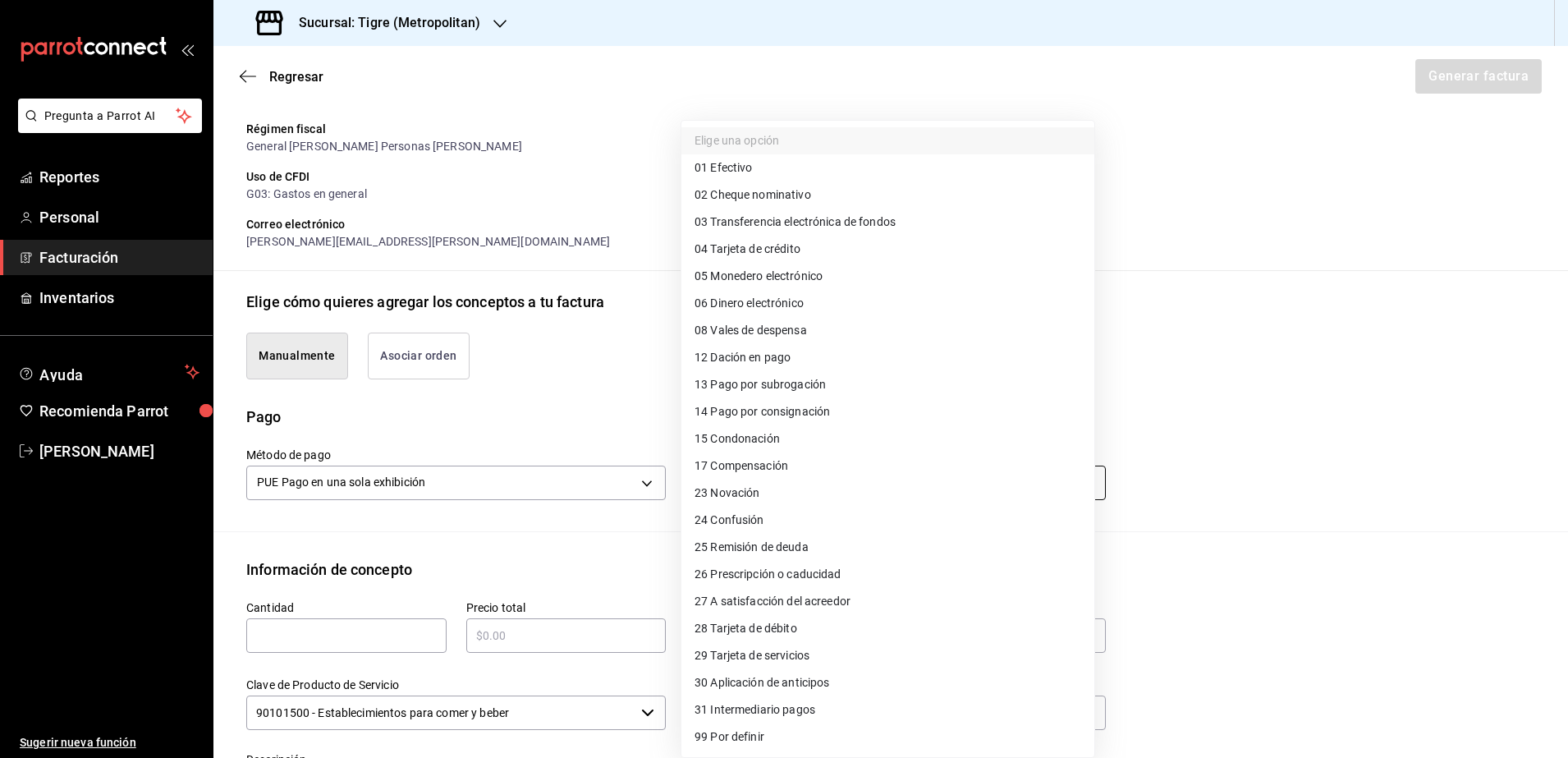
click at [775, 477] on body "Pregunta a Parrot AI Reportes Personal Facturación Inventarios Ayuda Recomienda…" at bounding box center [784, 379] width 1568 height 758
click at [764, 732] on span "99 Por definir" at bounding box center [730, 737] width 70 height 17
type input "99"
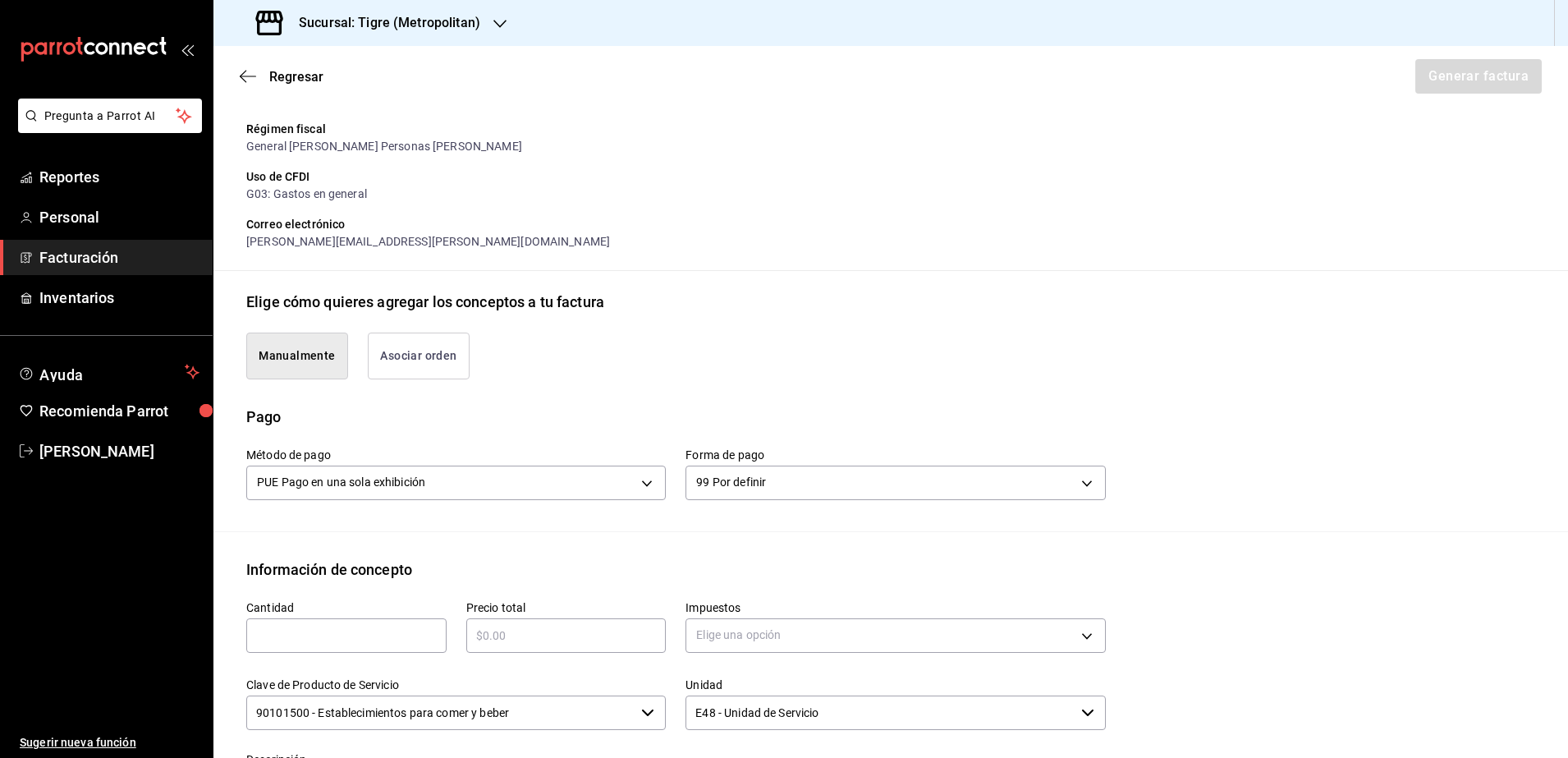
click at [407, 636] on input "text" at bounding box center [346, 635] width 201 height 19
type input "1"
click at [514, 638] on input "text" at bounding box center [566, 635] width 201 height 19
type input "$22877"
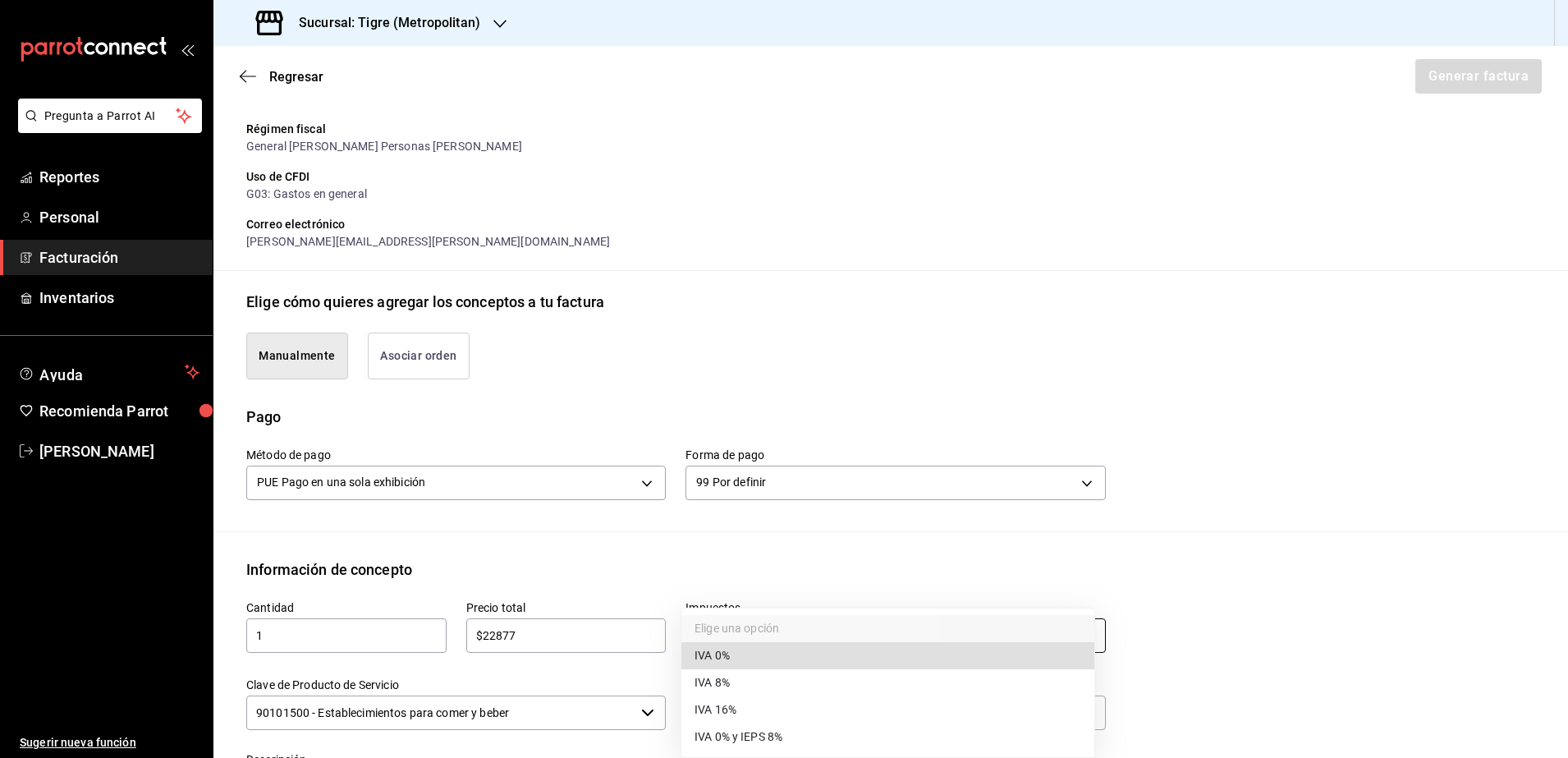
click at [843, 624] on body "Pregunta a Parrot AI Reportes Personal Facturación Inventarios Ayuda Recomienda…" at bounding box center [784, 379] width 1568 height 758
click at [771, 701] on li "IVA 16%" at bounding box center [888, 710] width 413 height 27
type input "IVA_16"
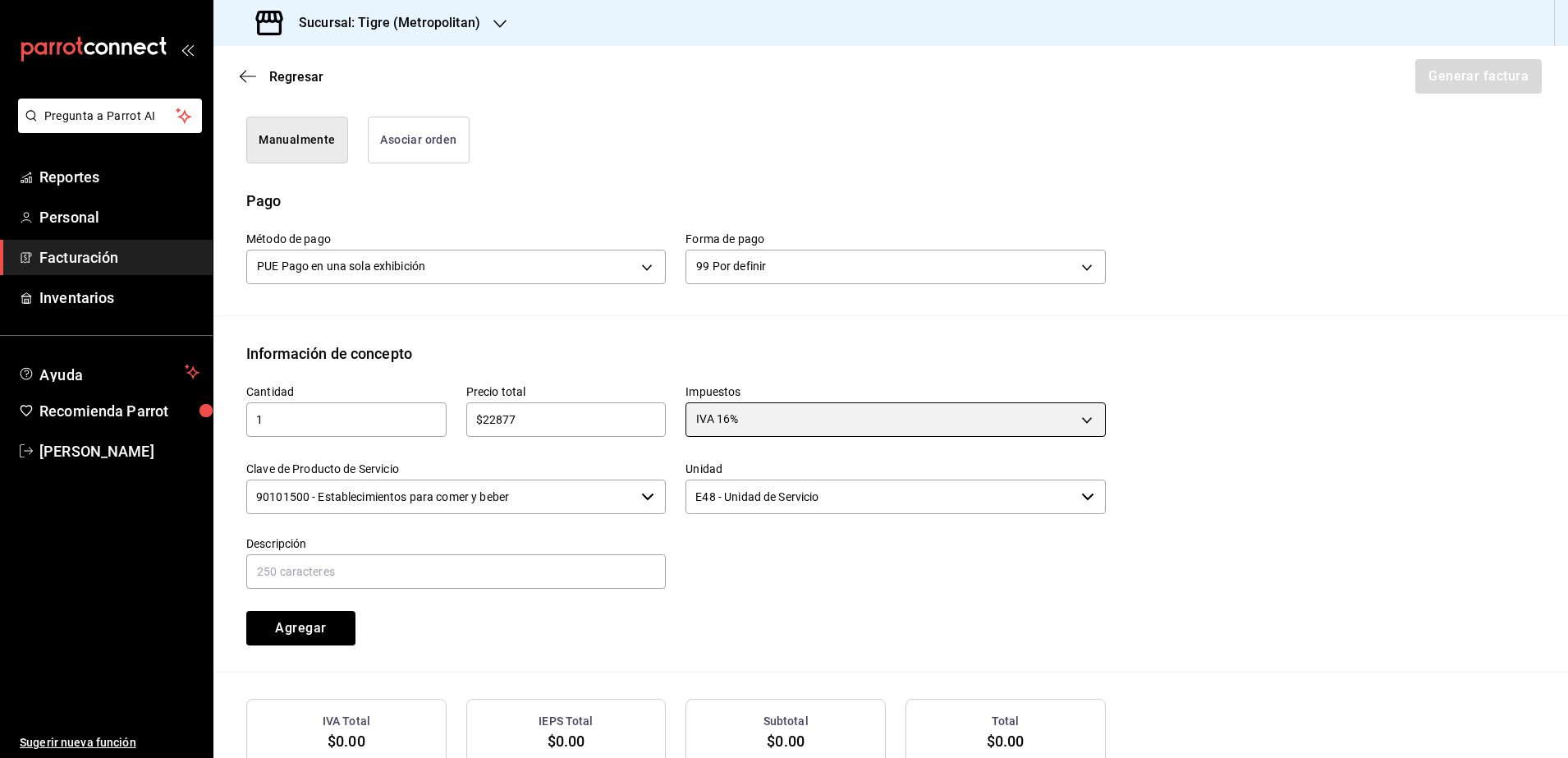
scroll to position [528, 0]
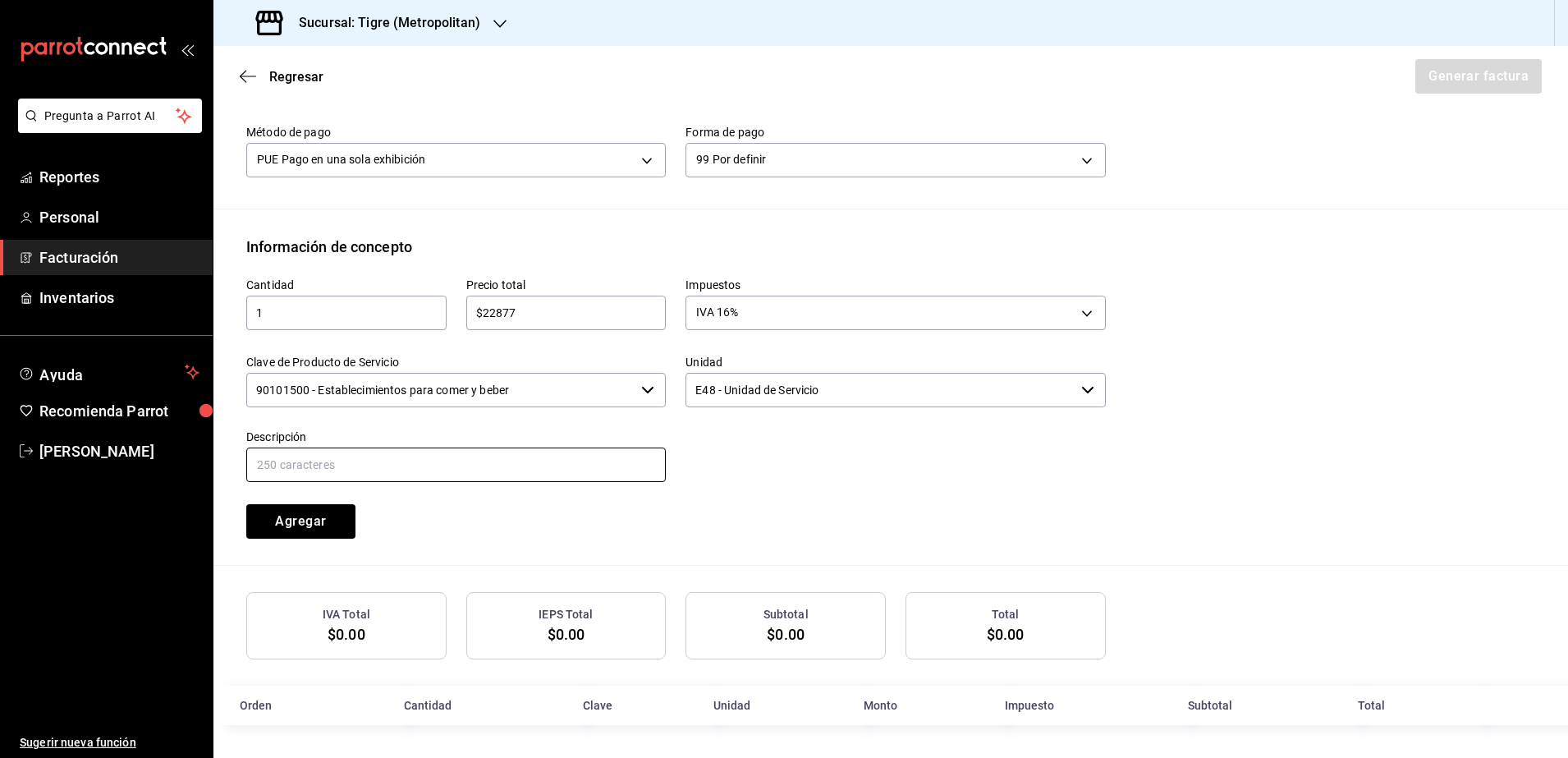
click at [340, 469] on input "text" at bounding box center [455, 465] width 420 height 35
click at [414, 464] on input "CONSUMO DE ALIMENTOS 18 DE [PERSON_NAME] AL 24 DE [PERSON_NAME]" at bounding box center [455, 465] width 420 height 35
type input "CONSUMO DE ALIMENTOS 15 [PERSON_NAME] AL 21 [PERSON_NAME]"
click at [329, 516] on button "Agregar" at bounding box center [300, 521] width 110 height 35
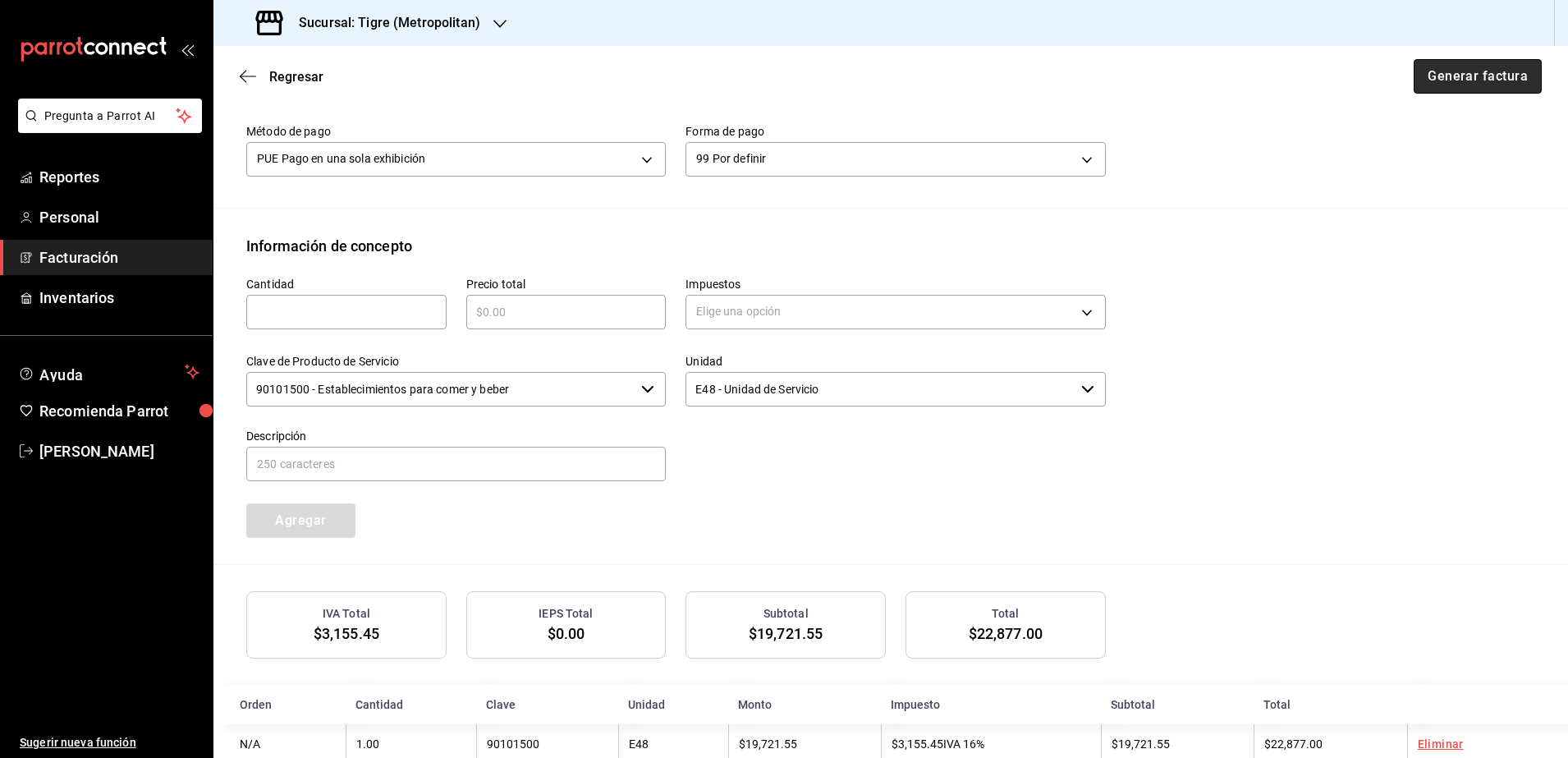
click at [1454, 70] on button "Generar factura" at bounding box center [1477, 77] width 128 height 35
